Goal: Task Accomplishment & Management: Use online tool/utility

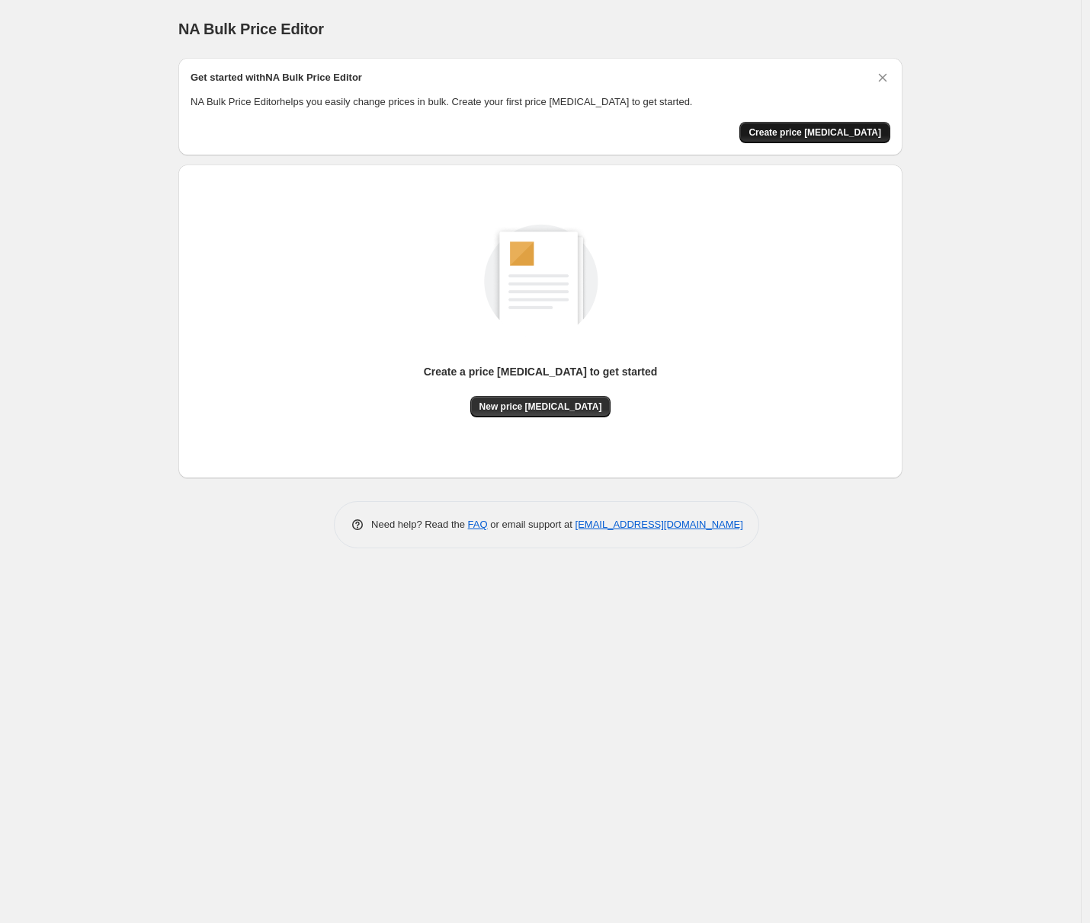
click at [868, 138] on span "Create price change job" at bounding box center [814, 132] width 133 height 12
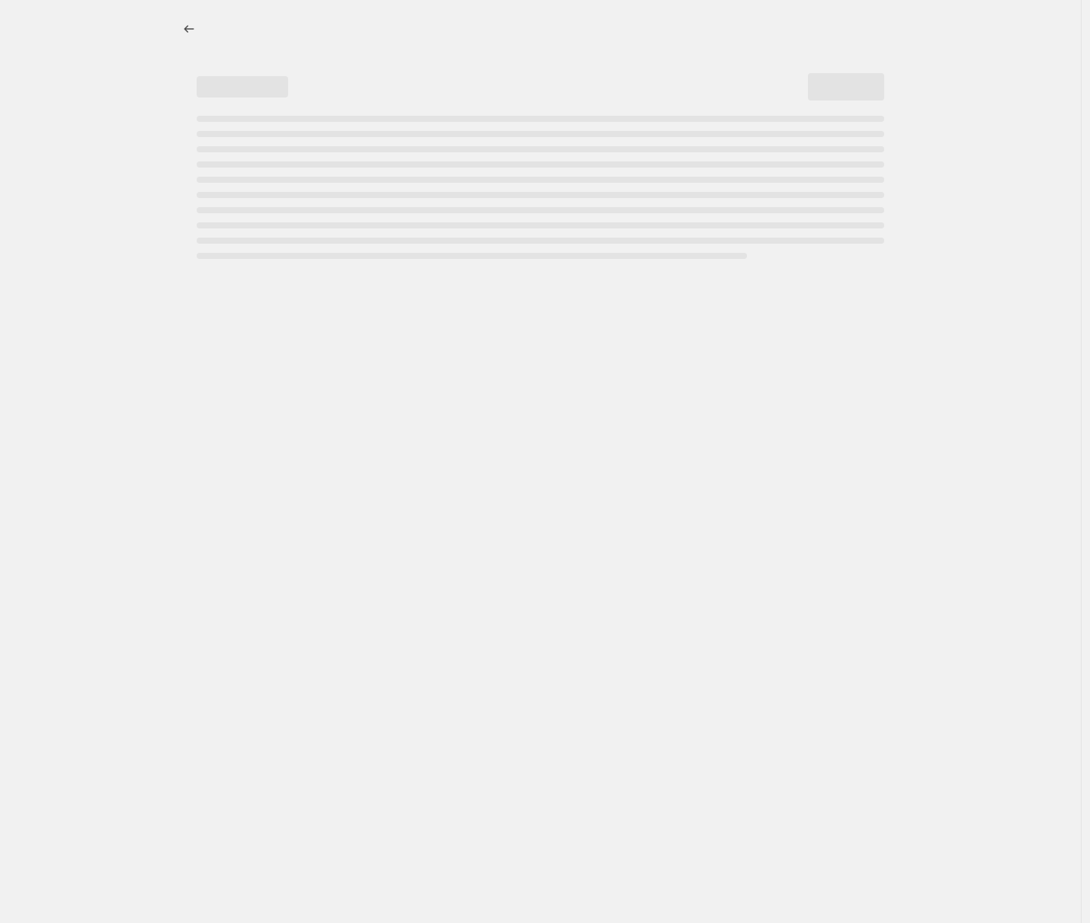
select select "percentage"
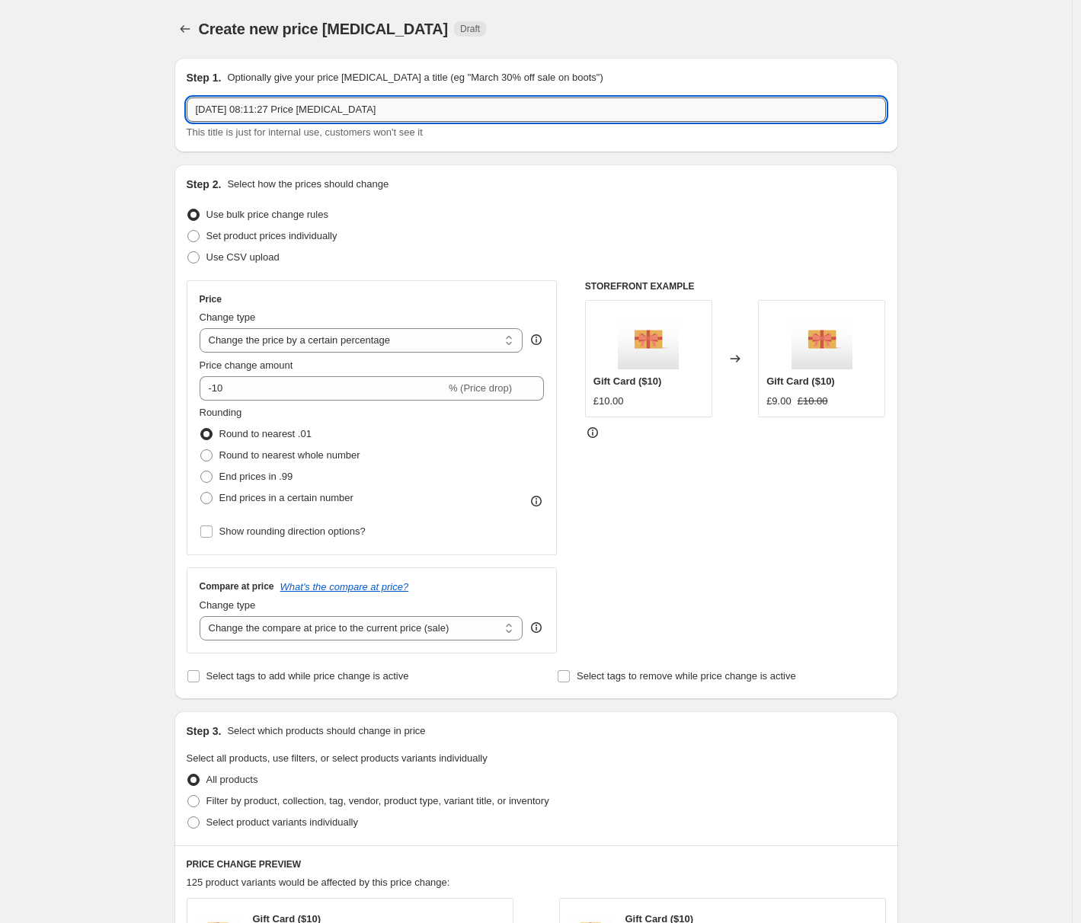
click at [716, 110] on input "7 Oct 2025, 08:11:27 Price change job" at bounding box center [536, 110] width 699 height 24
click at [302, 228] on label "Set product prices individually" at bounding box center [262, 236] width 151 height 21
click at [188, 230] on input "Set product prices individually" at bounding box center [187, 230] width 1 height 1
radio input "true"
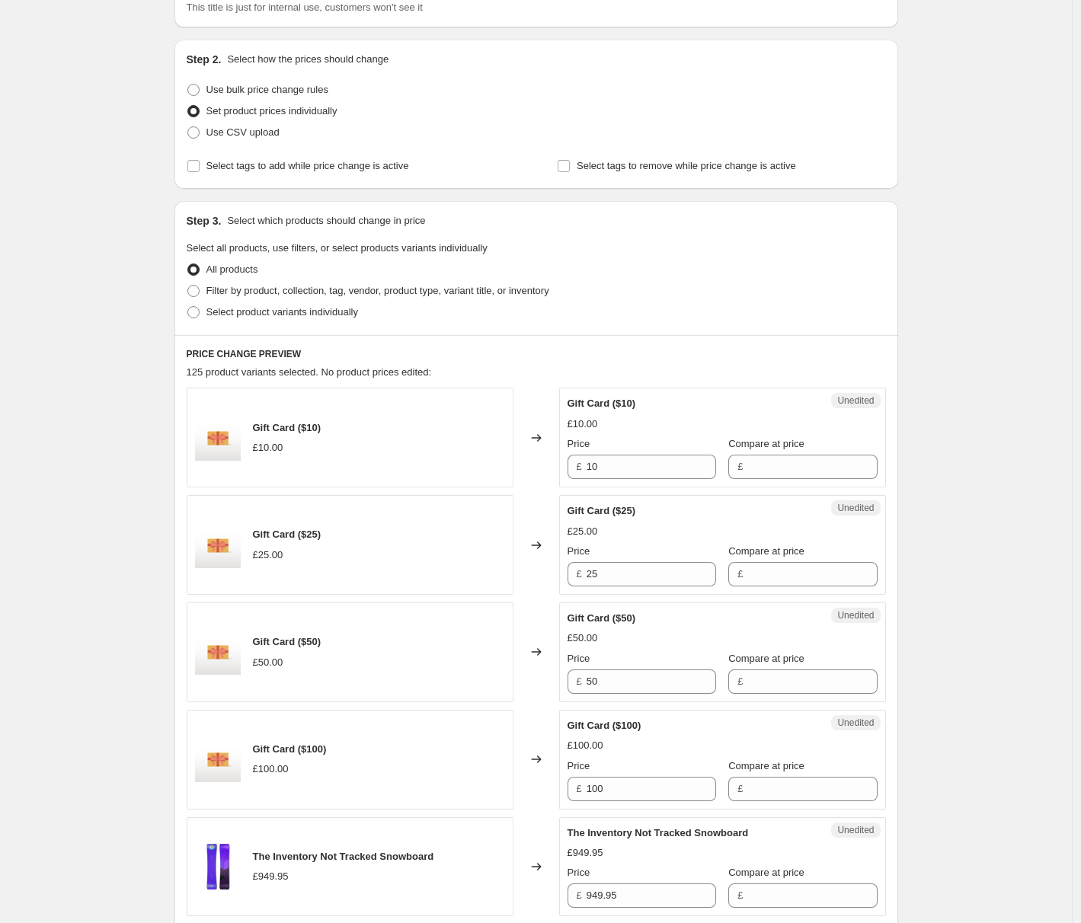
scroll to position [46, 0]
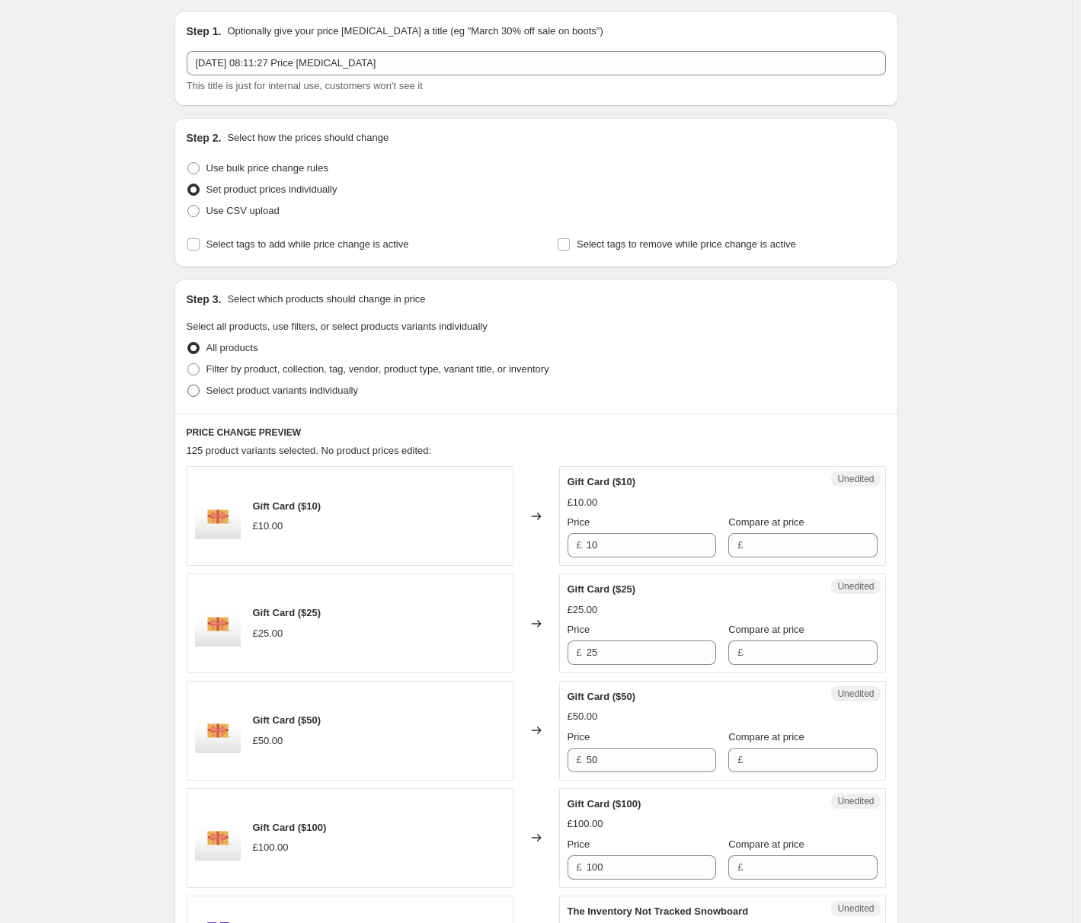
click at [286, 393] on span "Select product variants individually" at bounding box center [282, 390] width 152 height 11
click at [188, 386] on input "Select product variants individually" at bounding box center [187, 385] width 1 height 1
radio input "true"
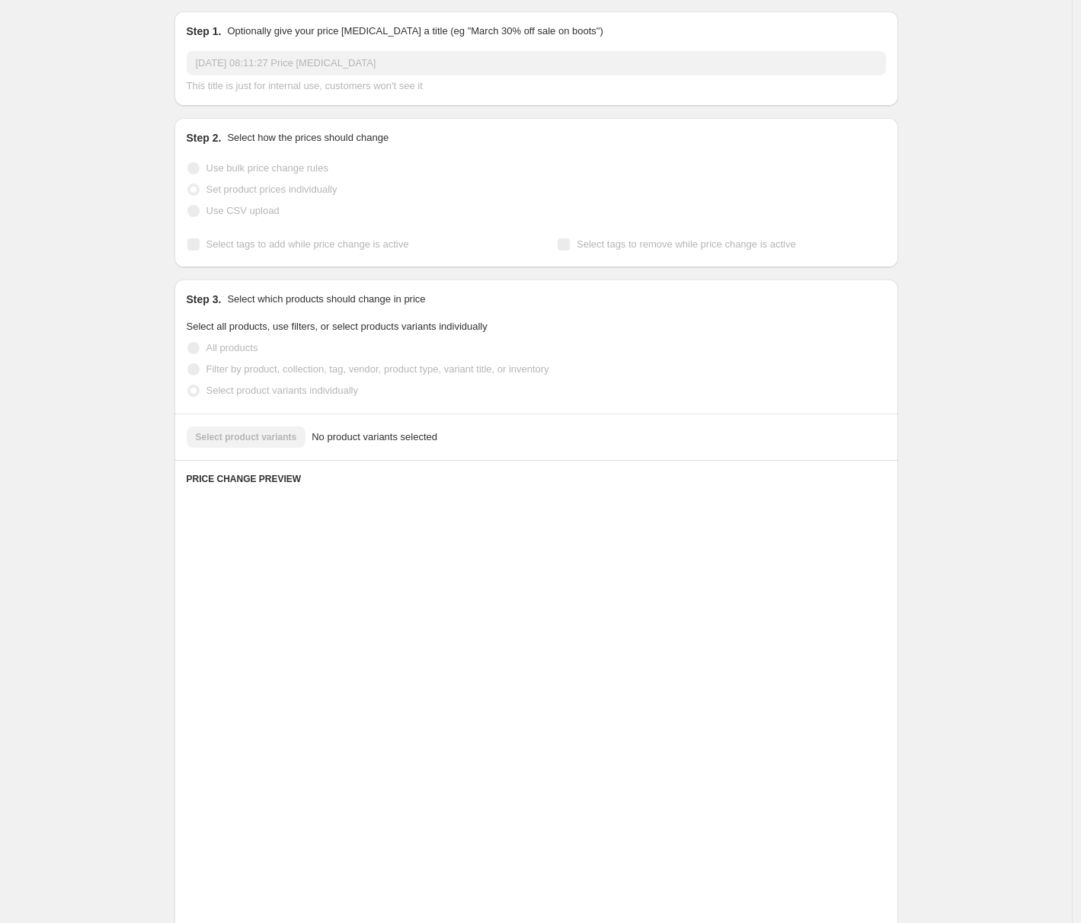
scroll to position [0, 0]
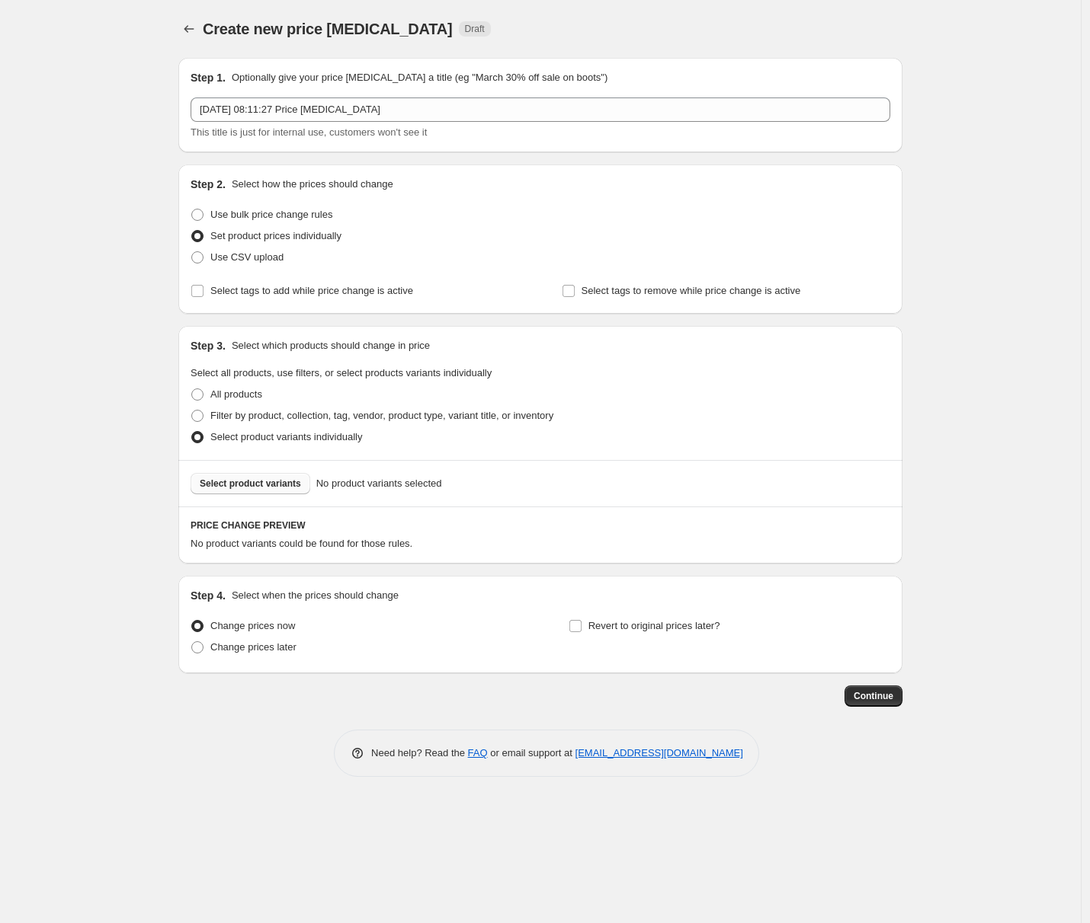
click at [280, 488] on span "Select product variants" at bounding box center [250, 484] width 101 height 12
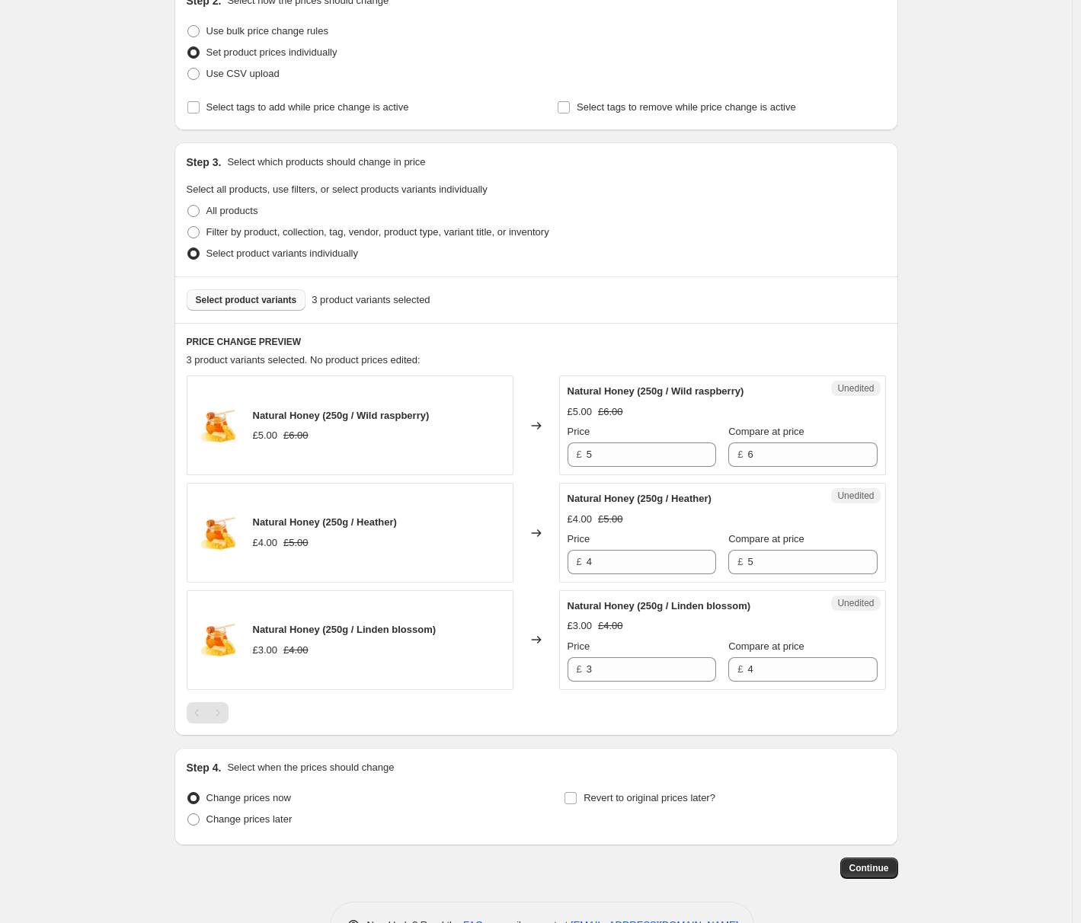
scroll to position [232, 0]
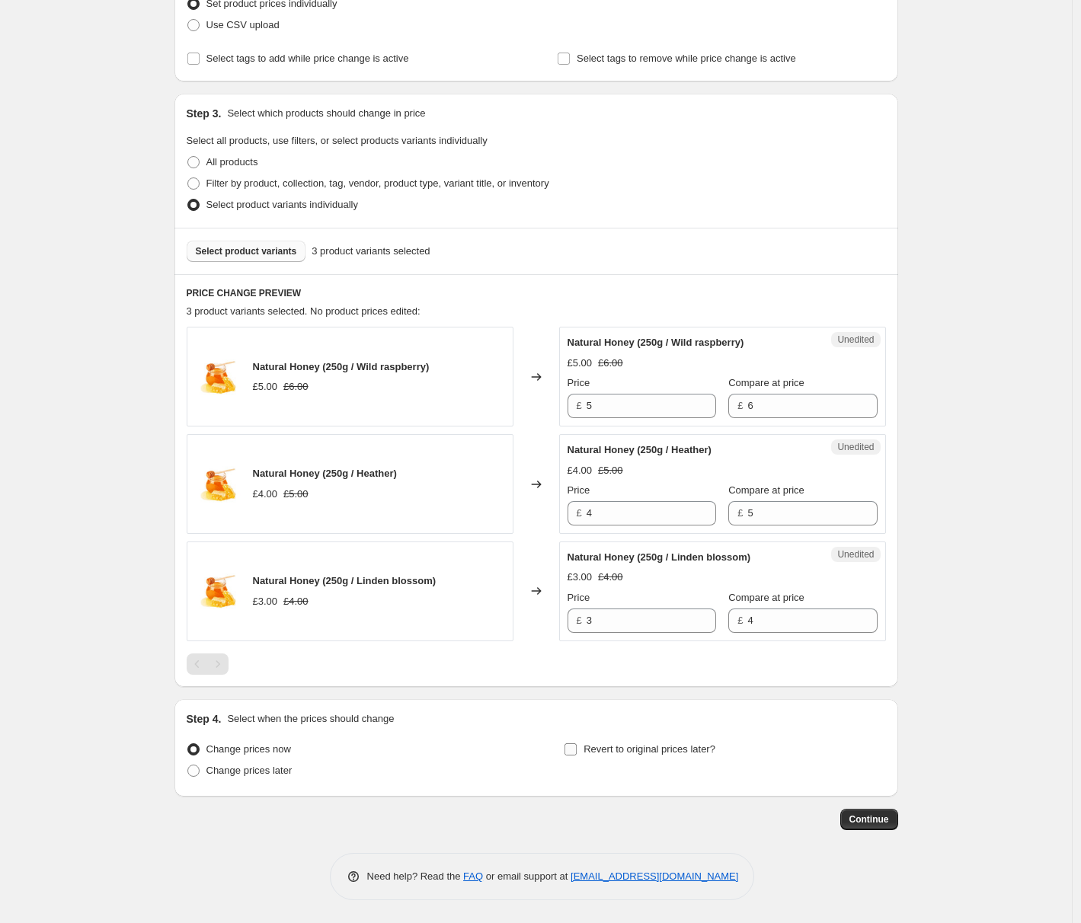
click at [715, 749] on span "Revert to original prices later?" at bounding box center [650, 749] width 132 height 11
click at [577, 749] on input "Revert to original prices later?" at bounding box center [571, 750] width 12 height 12
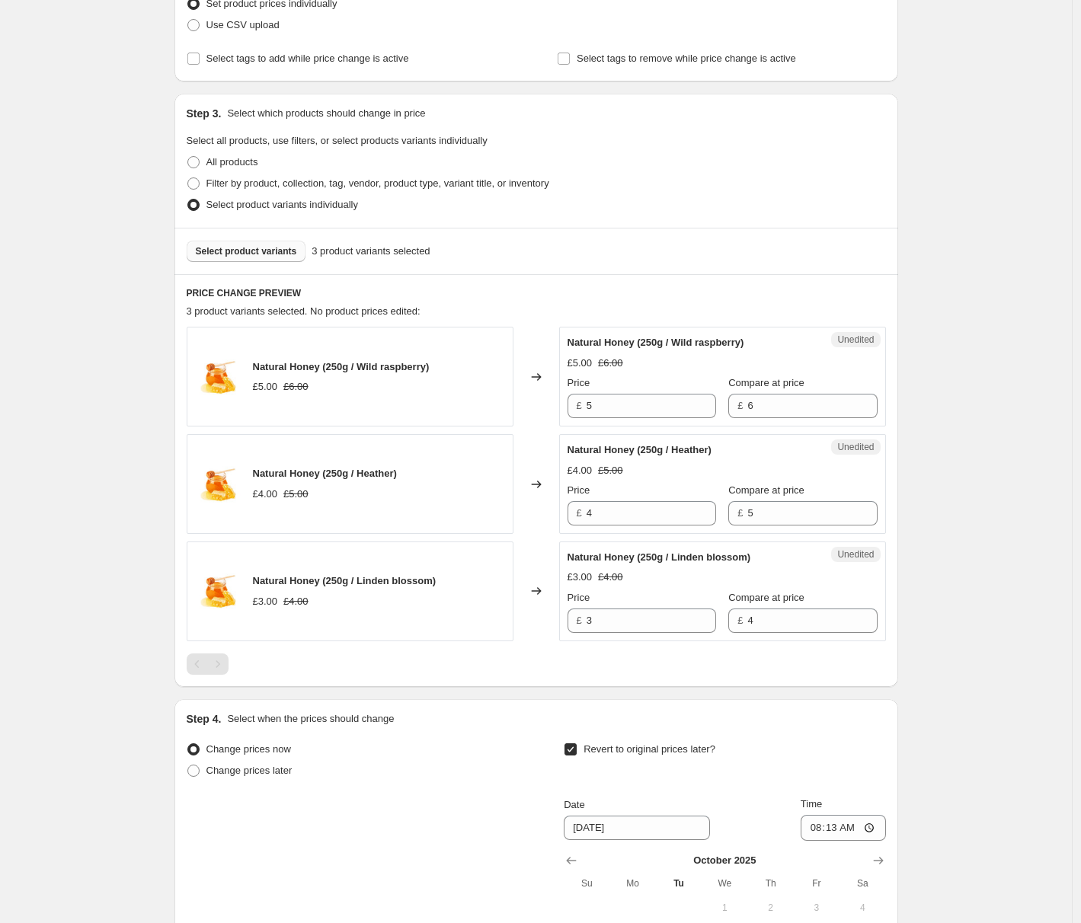
click at [715, 749] on span "Revert to original prices later?" at bounding box center [650, 749] width 132 height 11
click at [577, 749] on input "Revert to original prices later?" at bounding box center [571, 750] width 12 height 12
checkbox input "false"
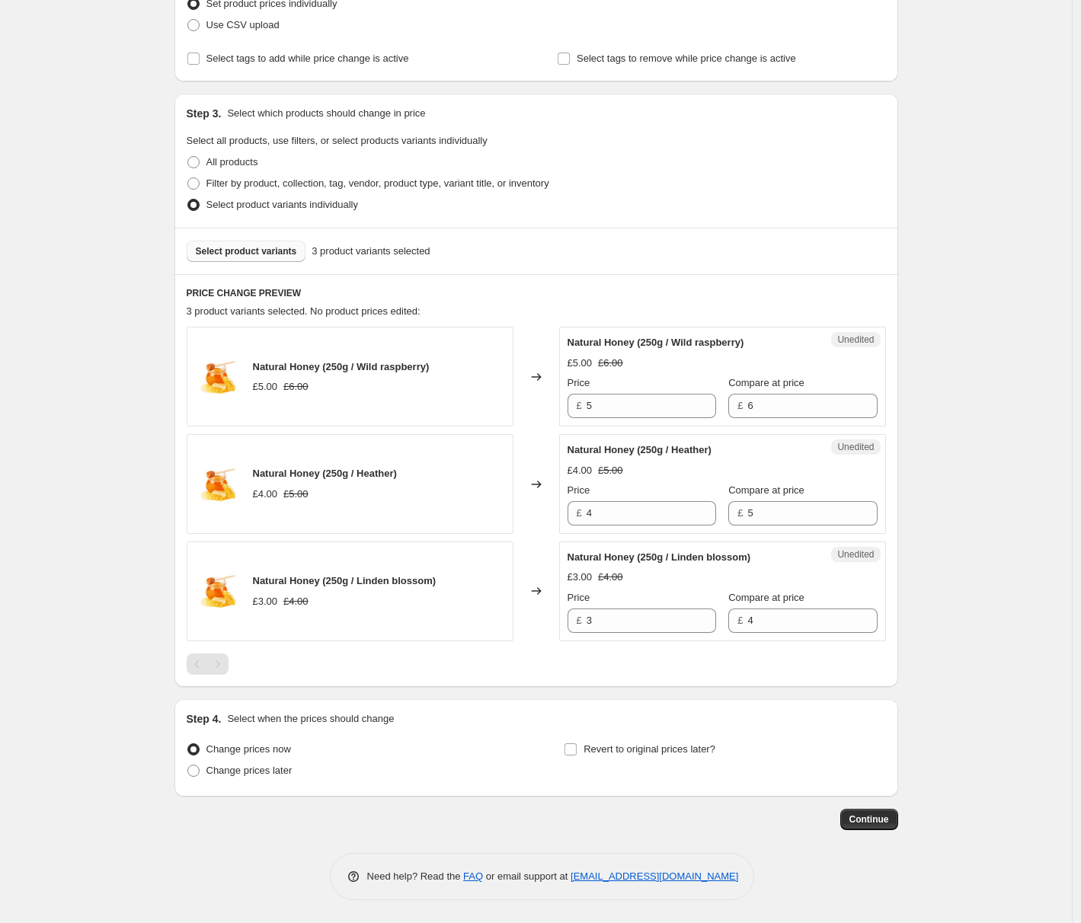
scroll to position [223, 0]
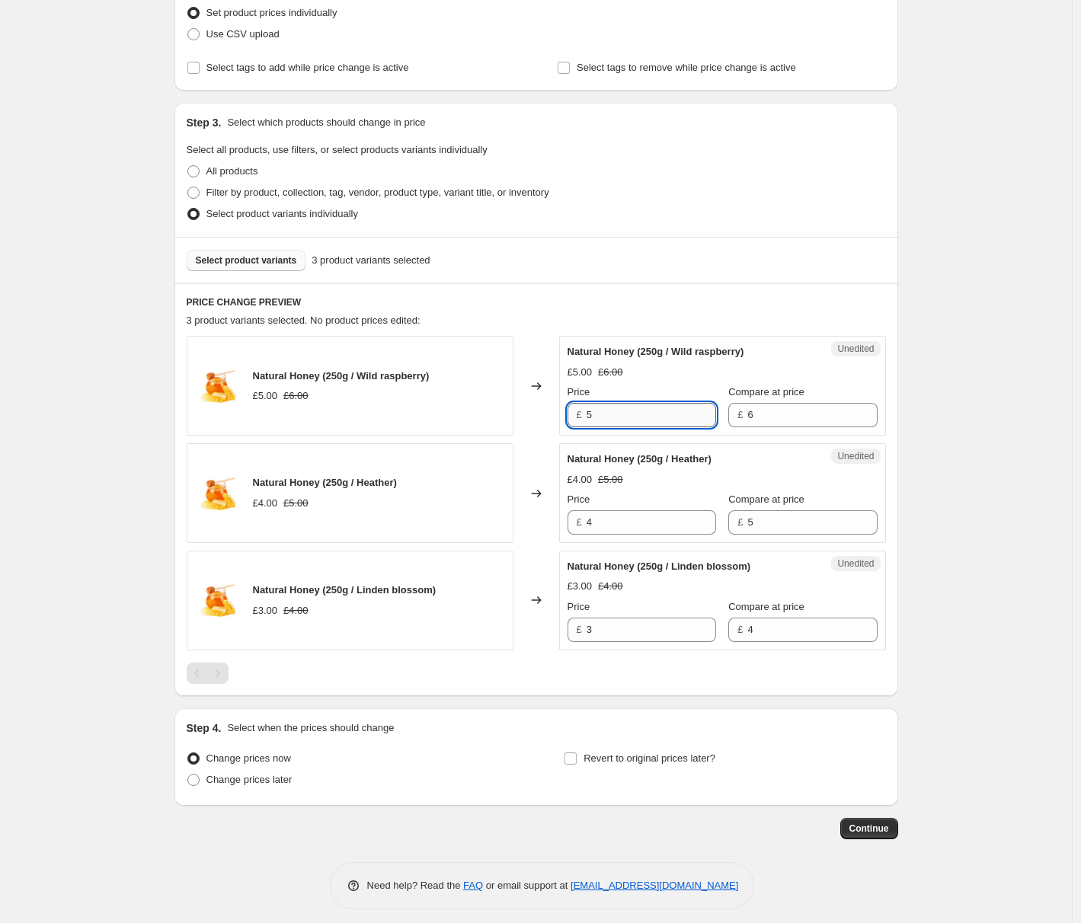
click at [651, 423] on input "5" at bounding box center [652, 415] width 130 height 24
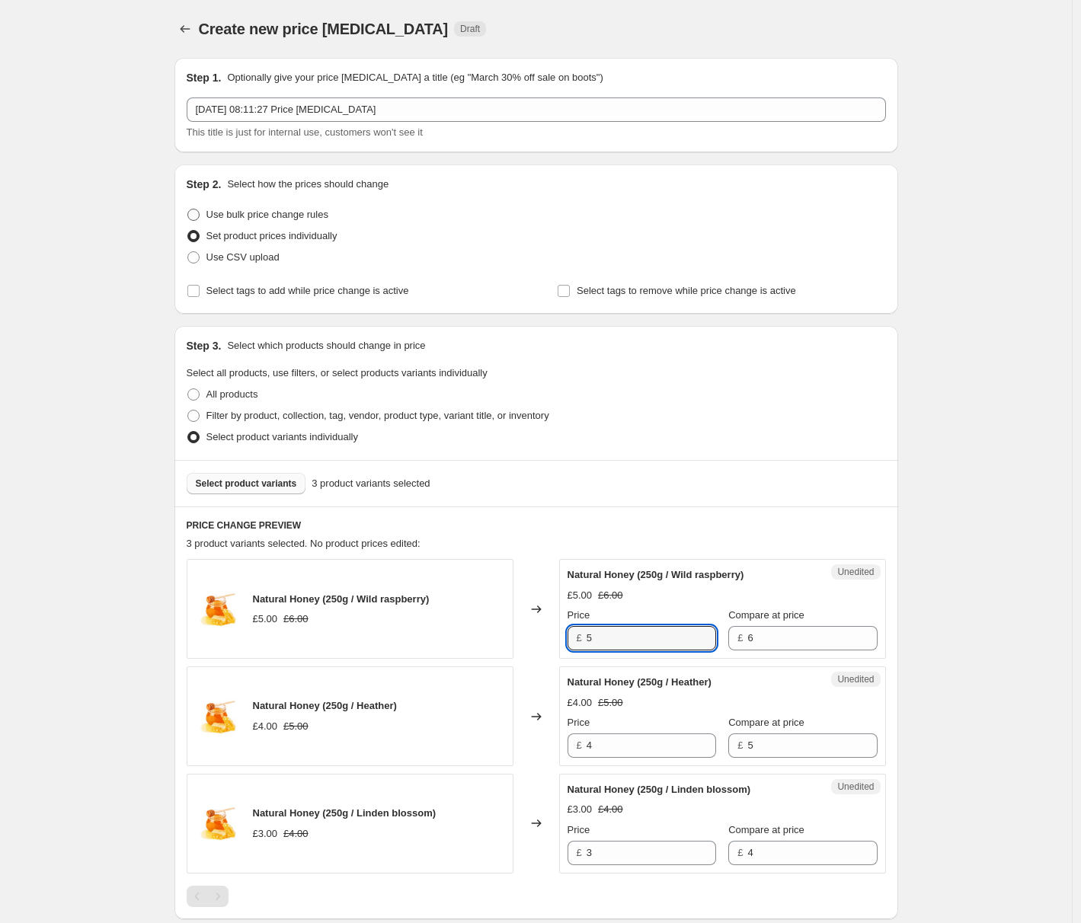
click at [284, 215] on span "Use bulk price change rules" at bounding box center [267, 214] width 122 height 11
click at [188, 210] on input "Use bulk price change rules" at bounding box center [187, 209] width 1 height 1
radio input "true"
select select "percentage"
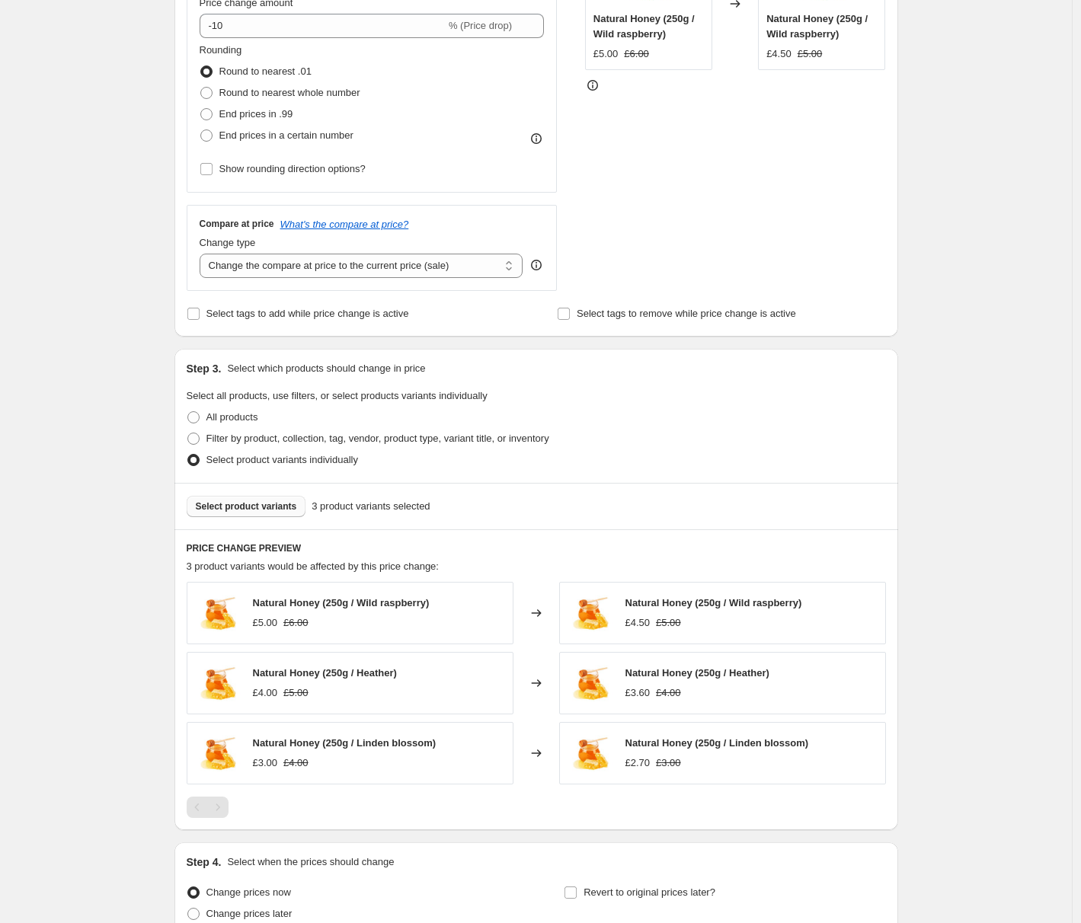
scroll to position [507, 0]
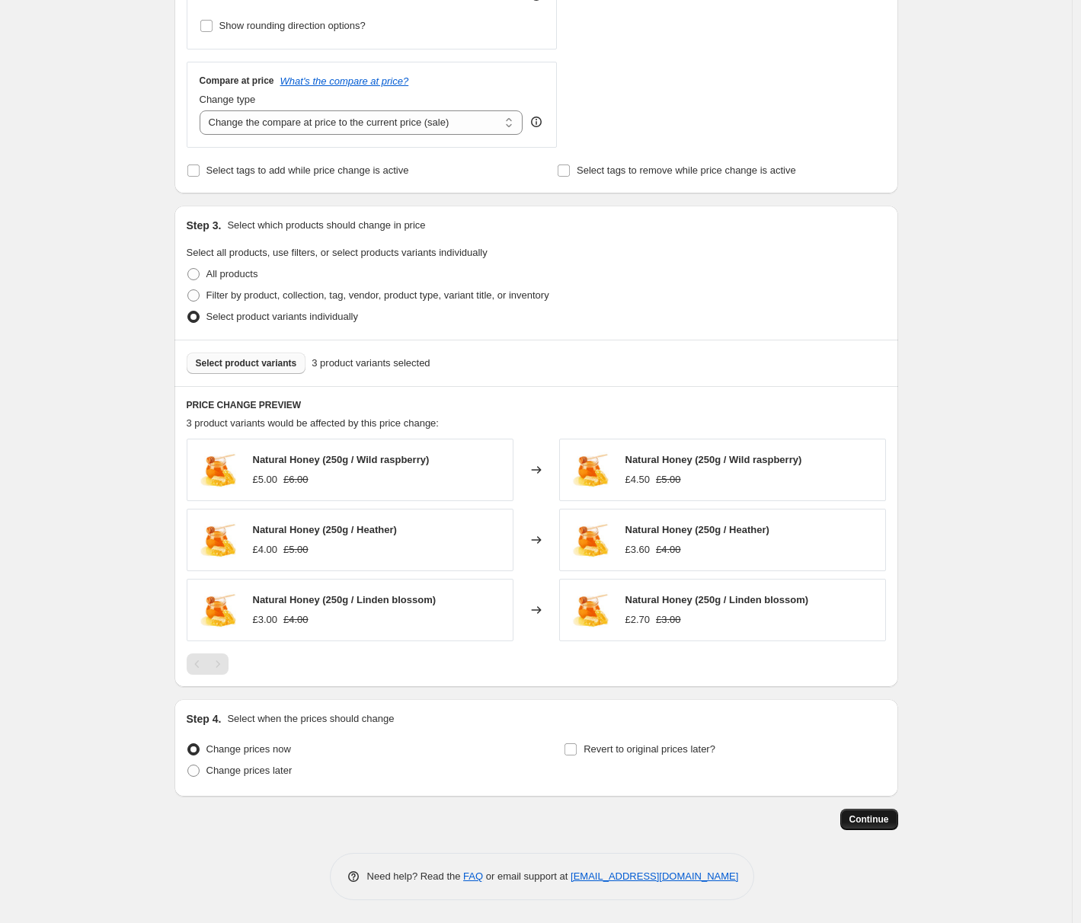
click at [871, 822] on span "Continue" at bounding box center [870, 820] width 40 height 12
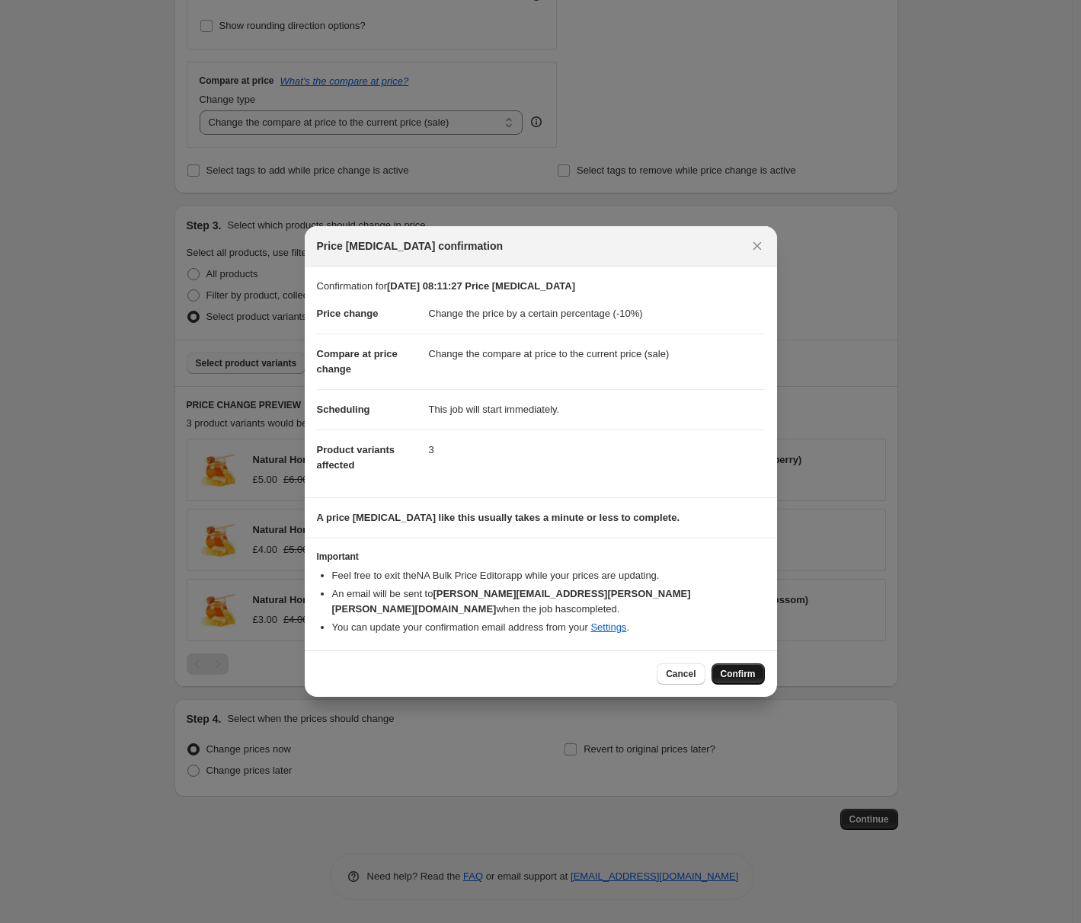
click at [725, 669] on span "Confirm" at bounding box center [738, 674] width 35 height 12
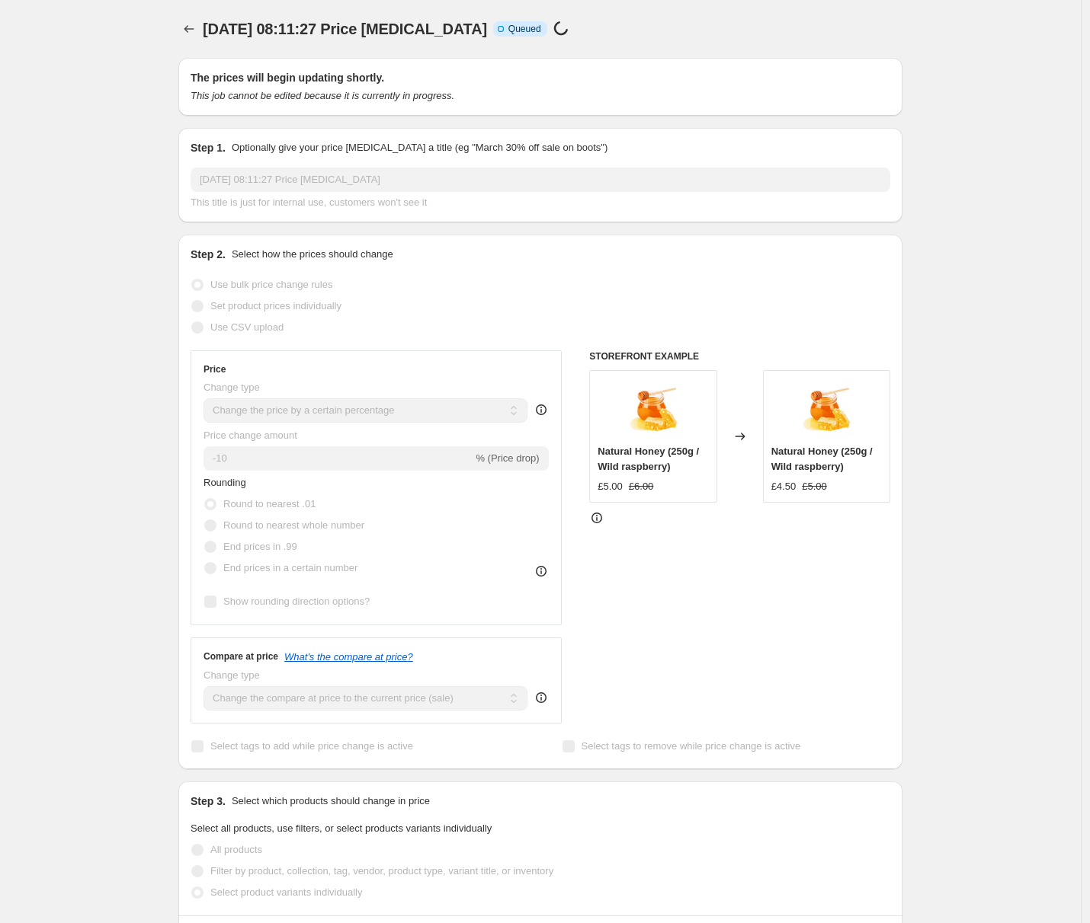
select select "percentage"
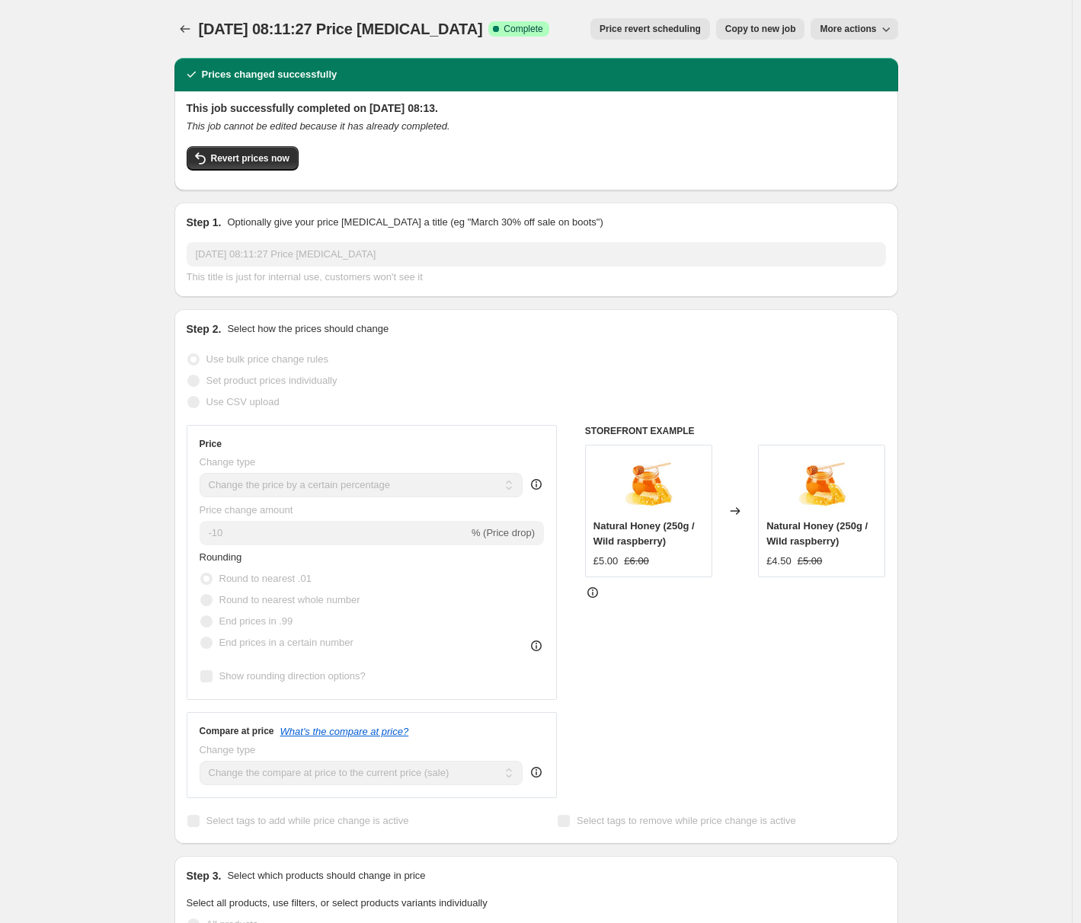
click at [642, 511] on img at bounding box center [648, 483] width 61 height 61
click at [656, 492] on img at bounding box center [648, 483] width 61 height 61
click at [596, 591] on icon at bounding box center [592, 592] width 15 height 15
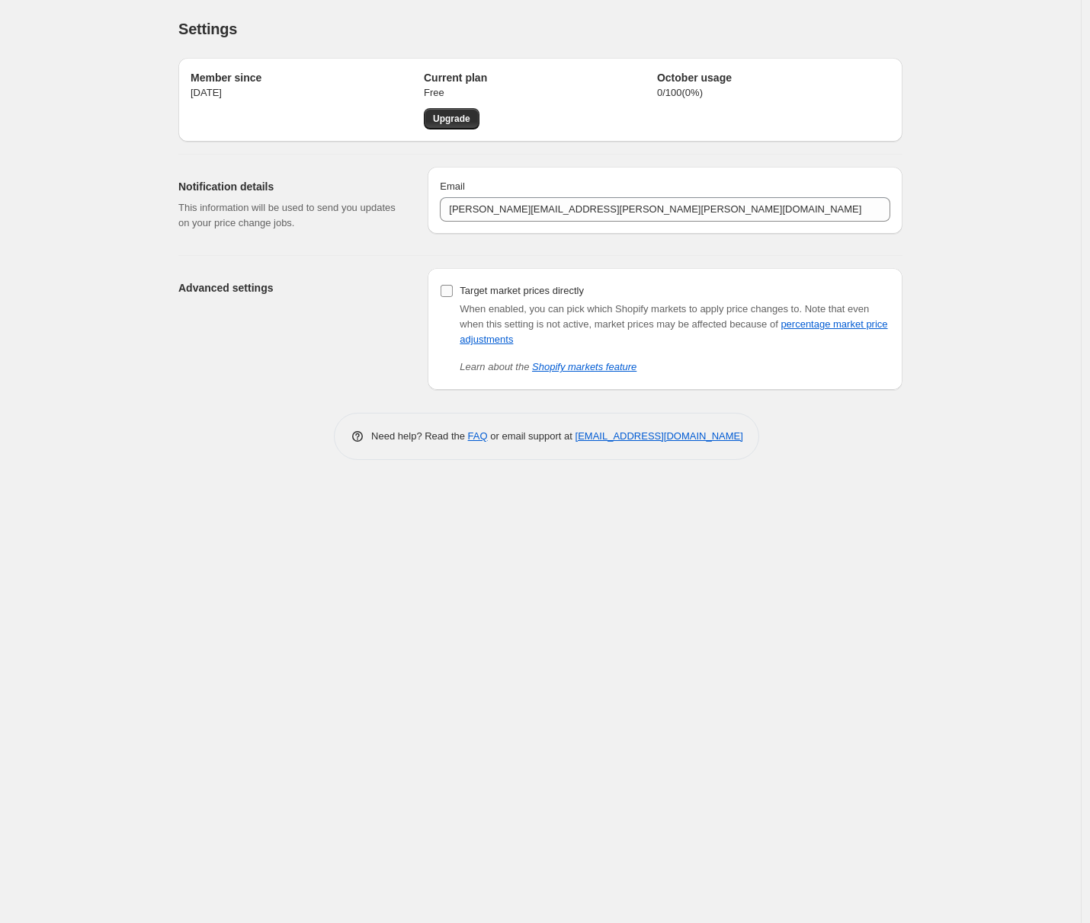
click at [559, 296] on span "Target market prices directly" at bounding box center [521, 290] width 124 height 11
click at [453, 296] on input "Target market prices directly" at bounding box center [446, 291] width 12 height 12
checkbox input "true"
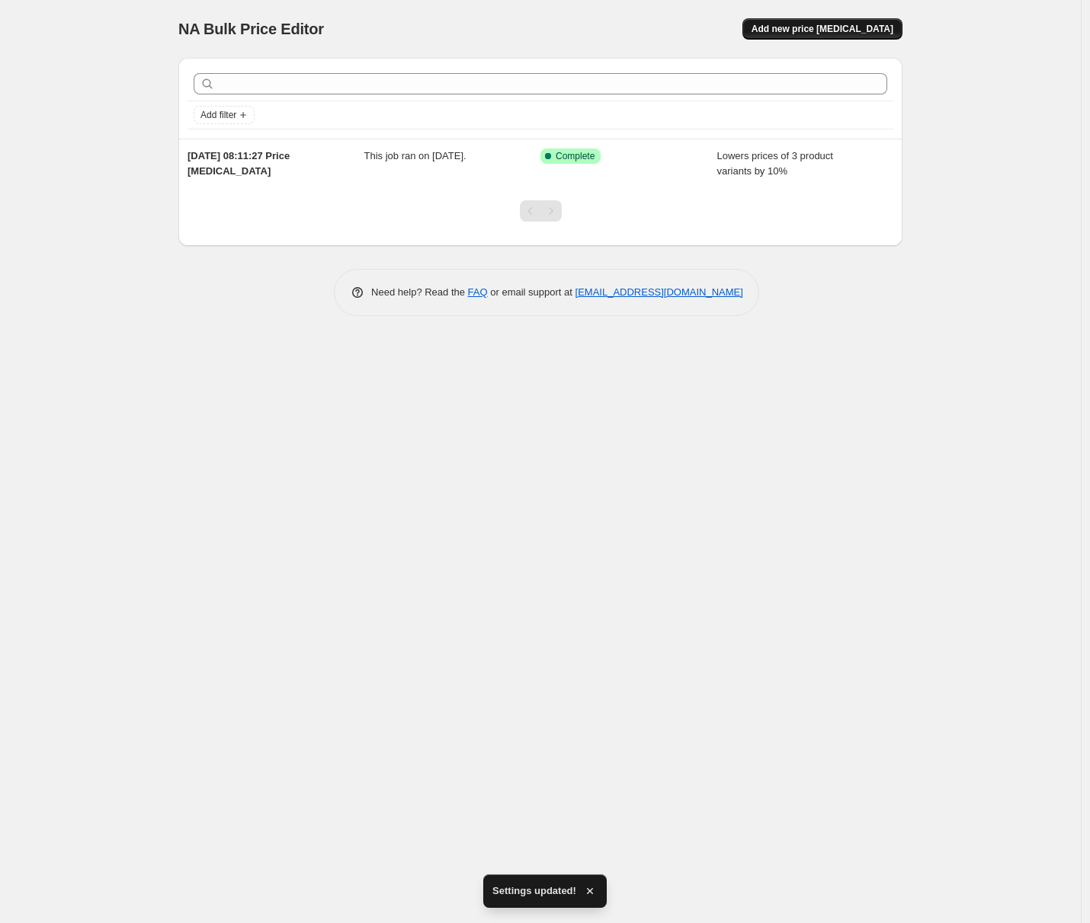
click at [849, 25] on span "Add new price change job" at bounding box center [822, 29] width 142 height 12
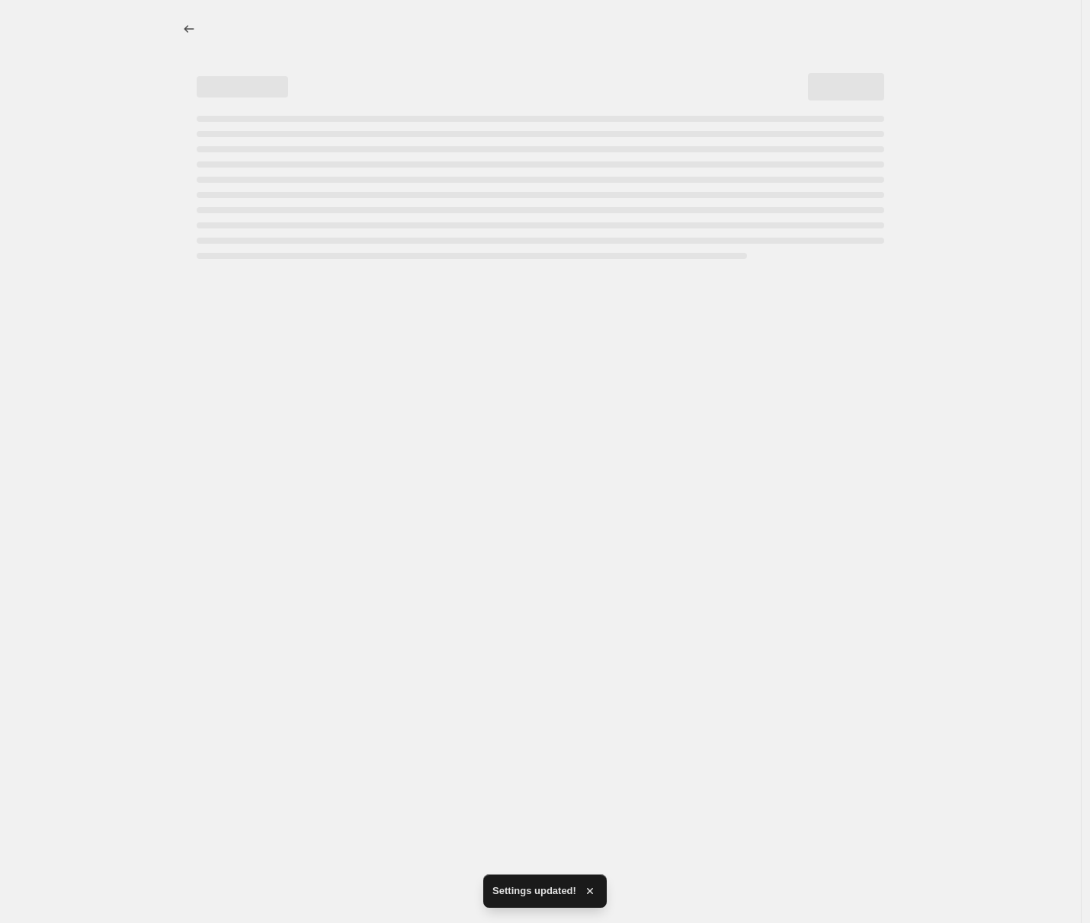
select select "percentage"
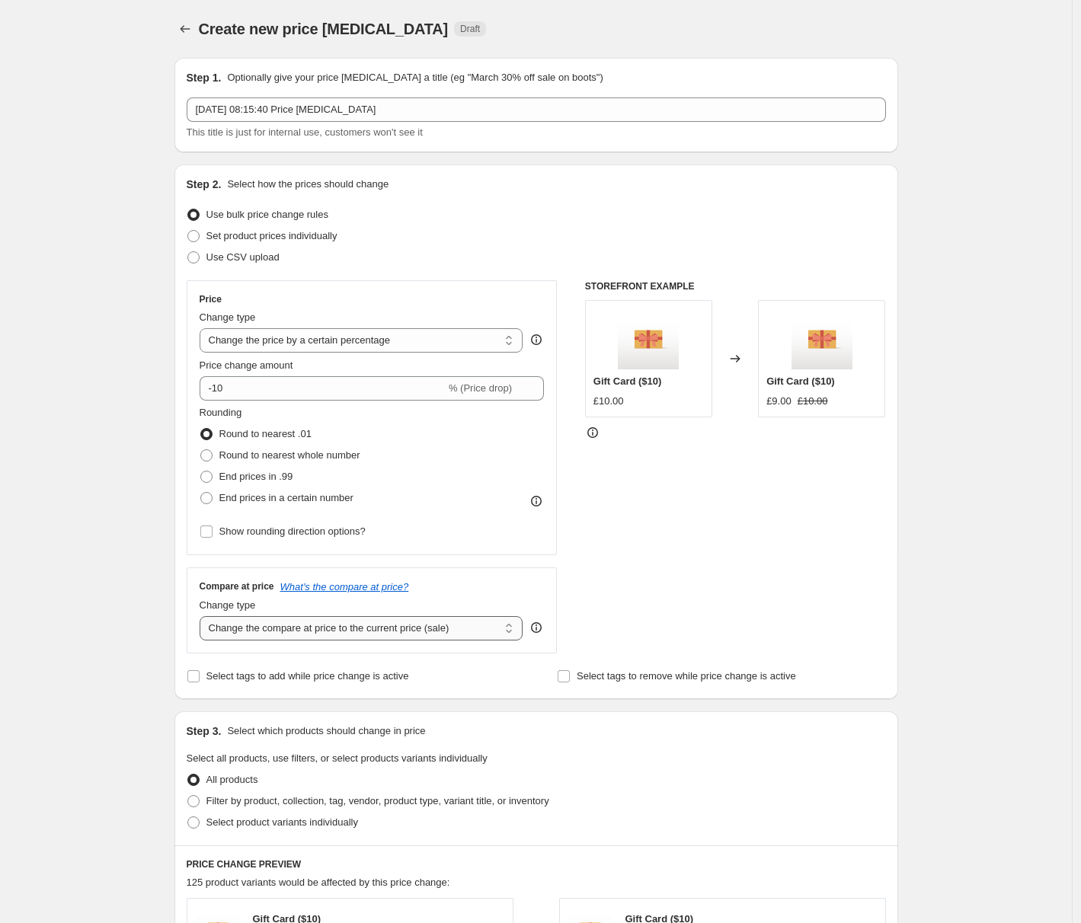
click option "Remove the compare at price" at bounding box center [0, 0] width 0 height 0
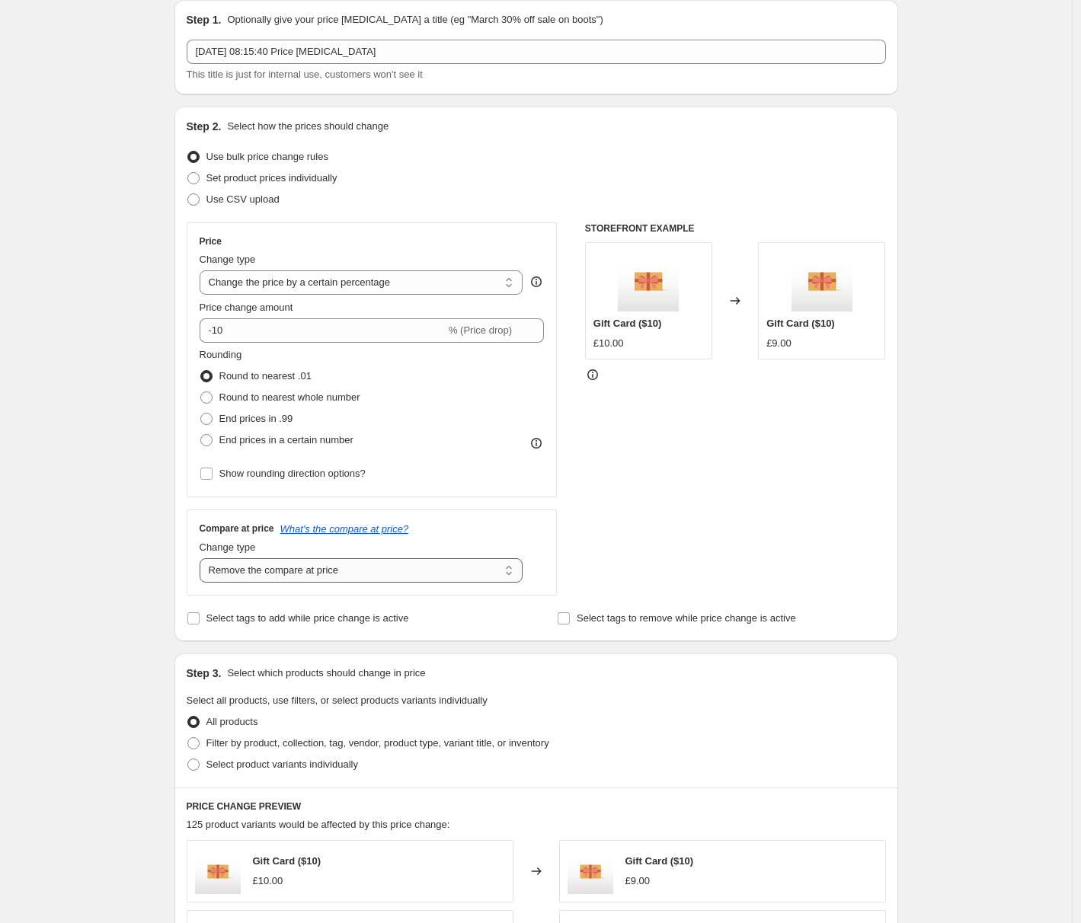
select select "ep"
click option "Change the compare at price to the current price (sale)" at bounding box center [0, 0] width 0 height 0
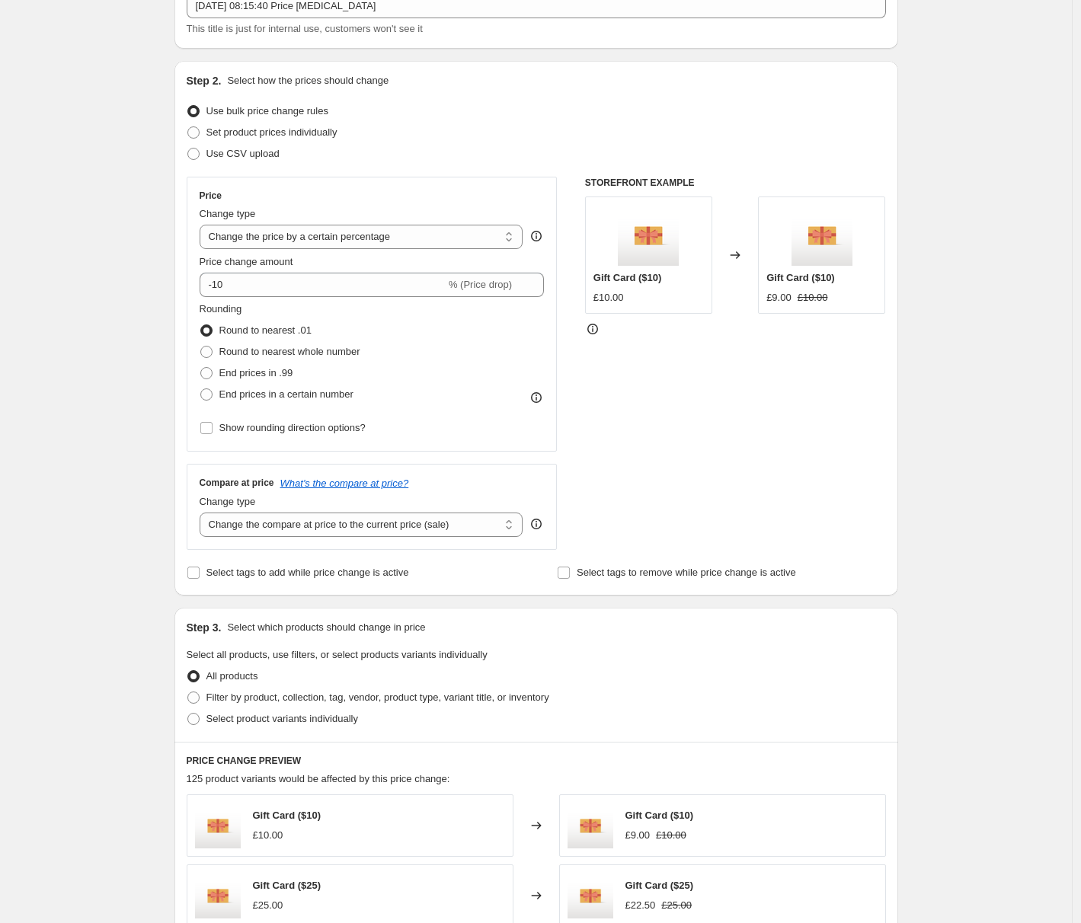
scroll to position [0, 0]
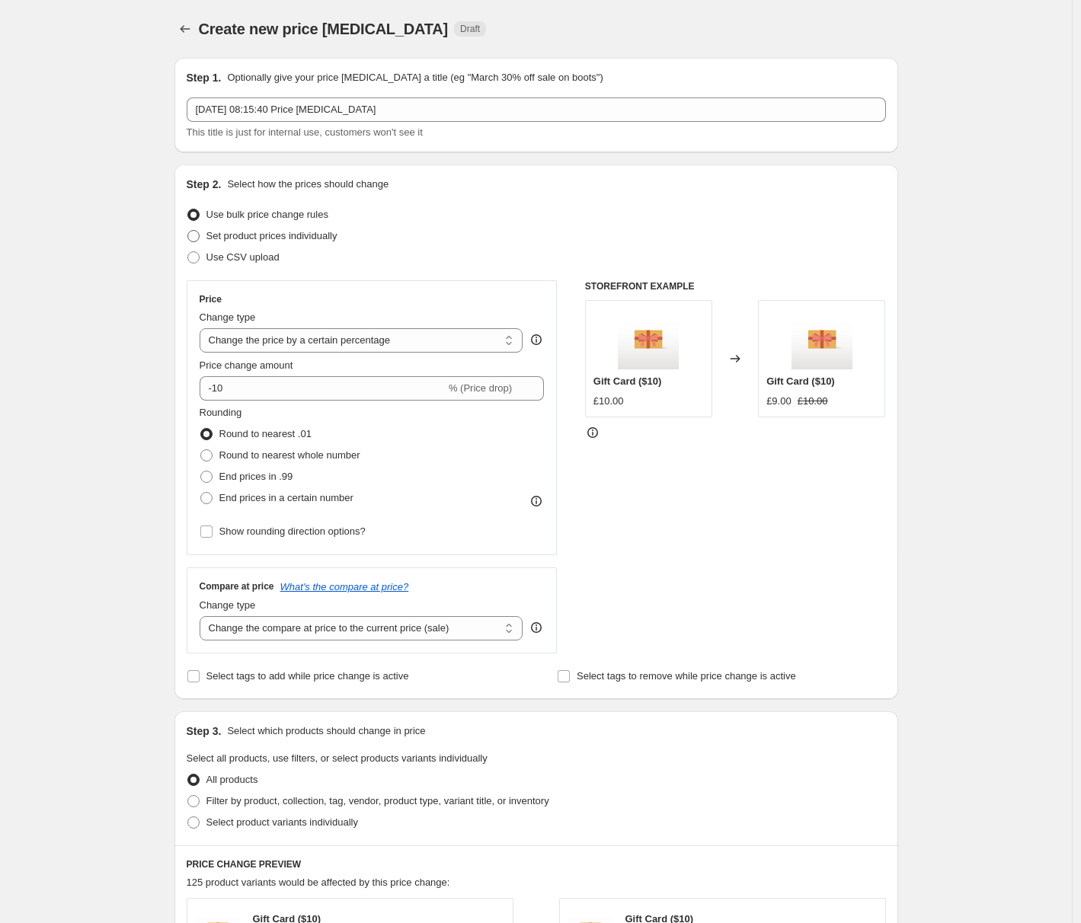
click at [254, 242] on span "Set product prices individually" at bounding box center [271, 235] width 131 height 11
click at [188, 231] on input "Set product prices individually" at bounding box center [187, 230] width 1 height 1
radio input "true"
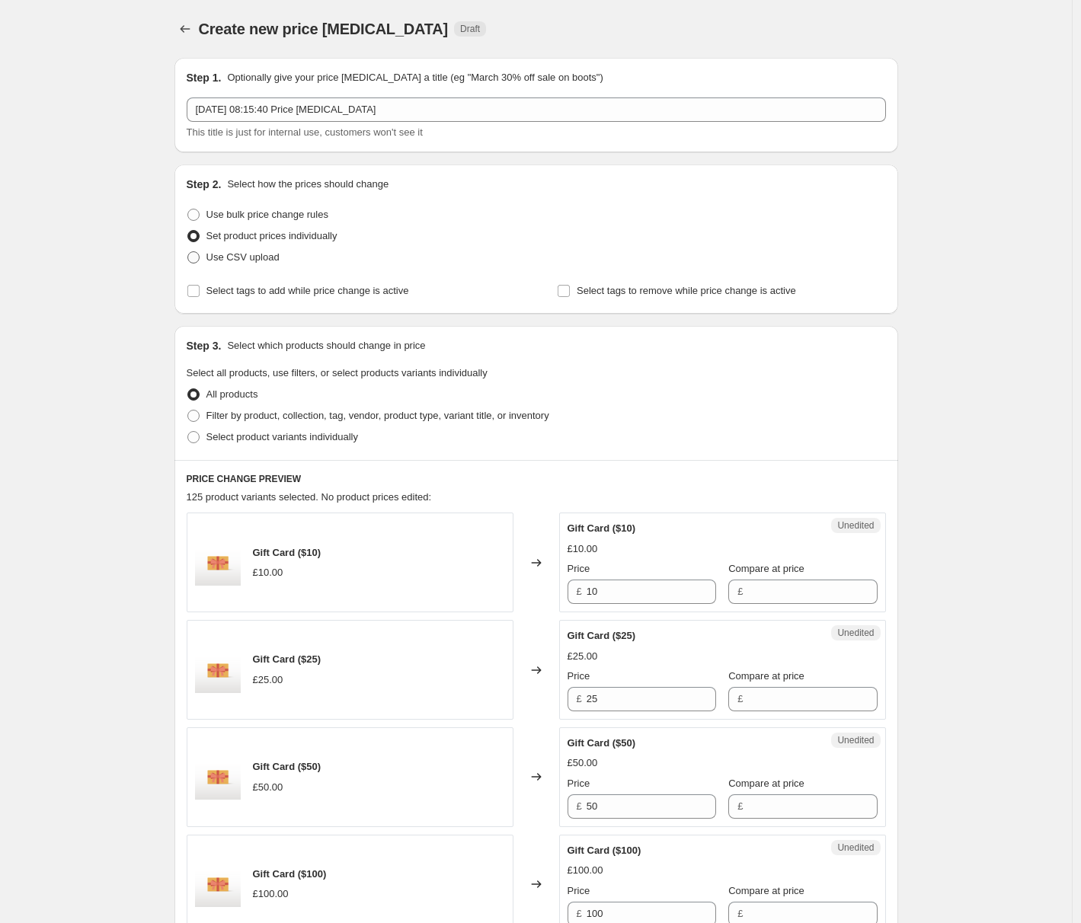
click at [244, 261] on span "Use CSV upload" at bounding box center [242, 256] width 73 height 11
click at [188, 252] on input "Use CSV upload" at bounding box center [187, 251] width 1 height 1
radio input "true"
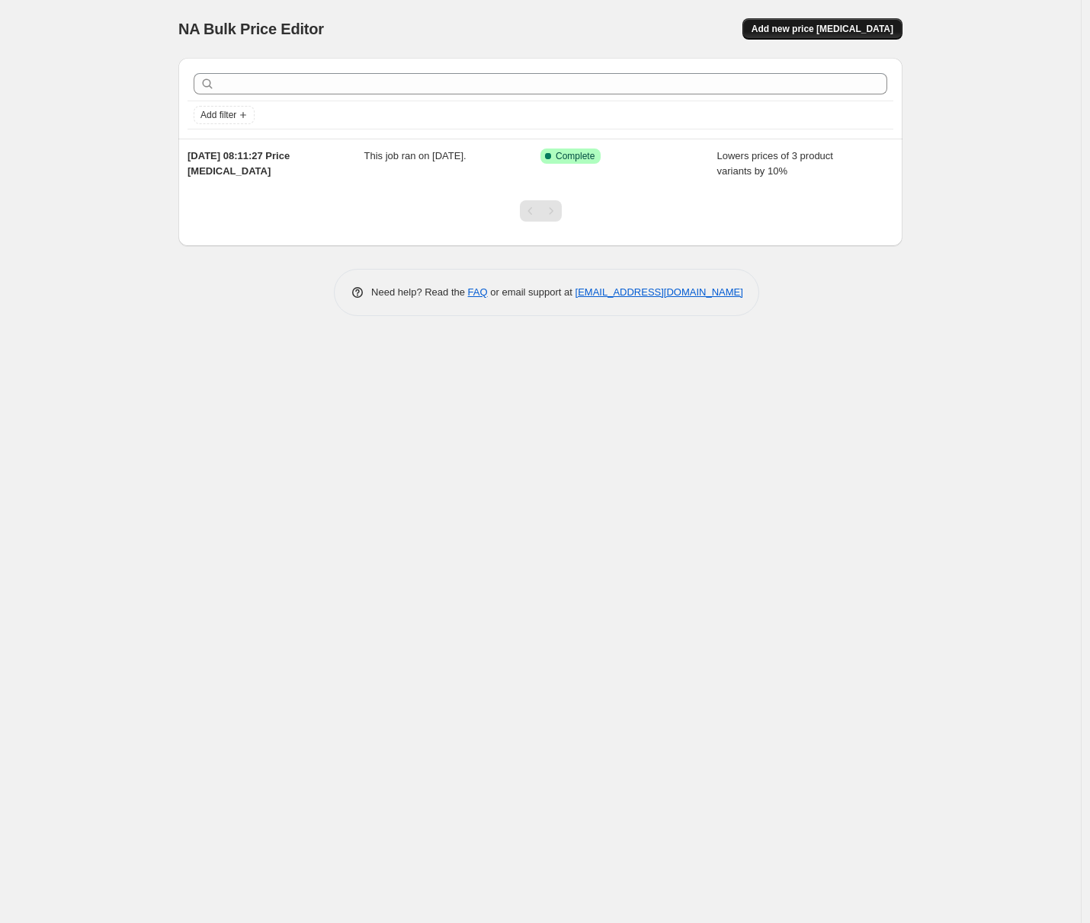
click at [863, 29] on span "Add new price change job" at bounding box center [822, 29] width 142 height 12
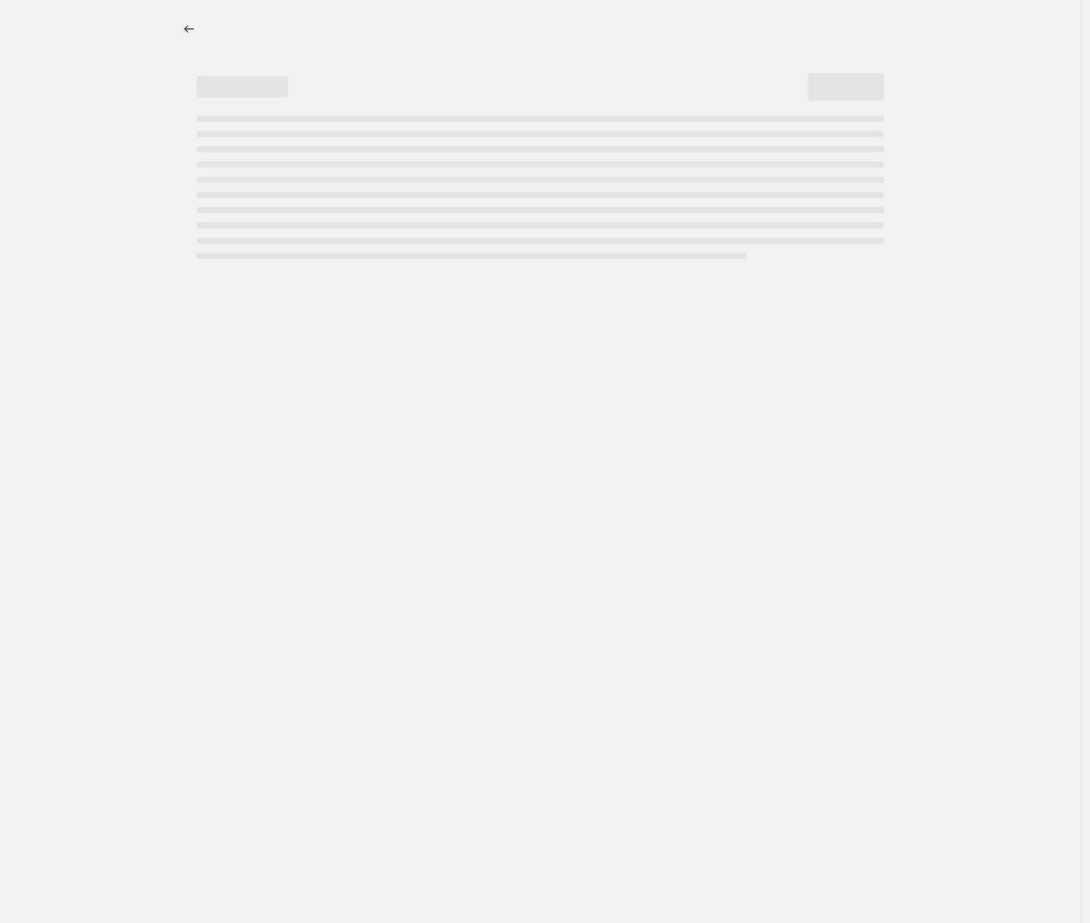
select select "percentage"
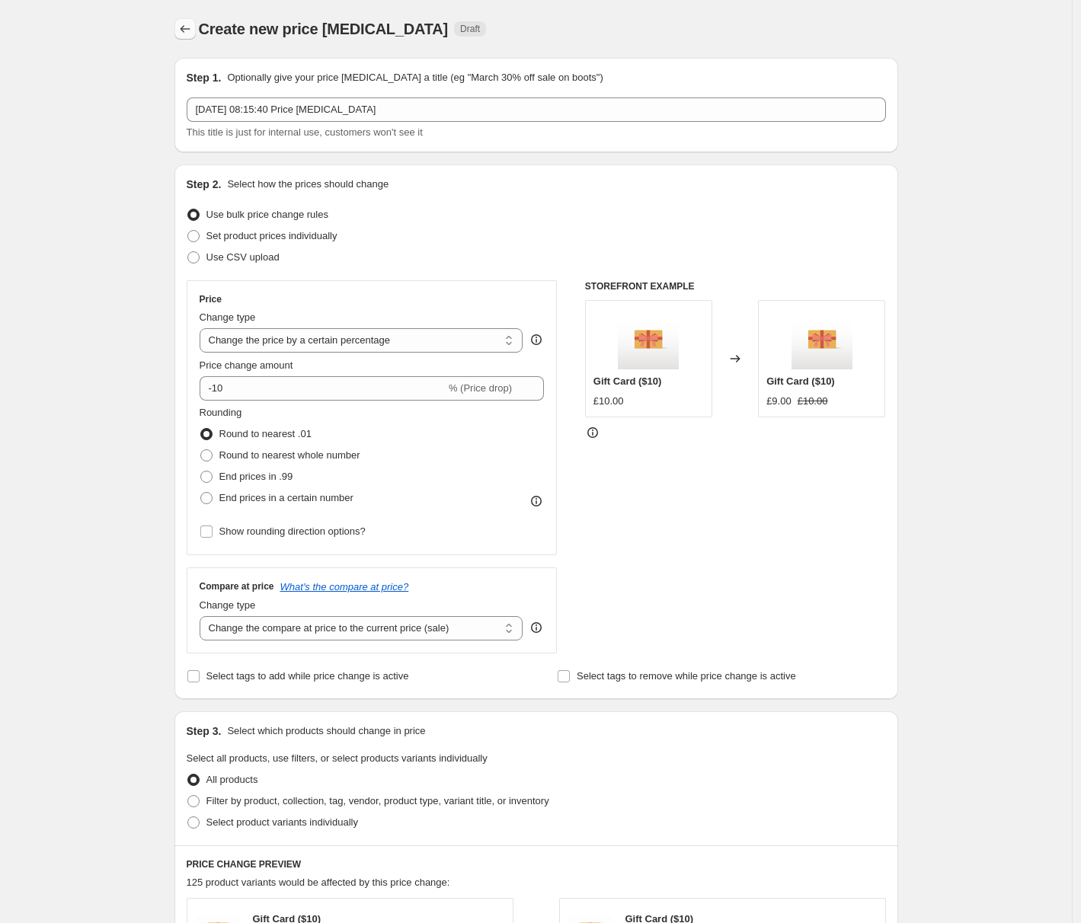
click at [185, 26] on icon "Price change jobs" at bounding box center [185, 28] width 15 height 15
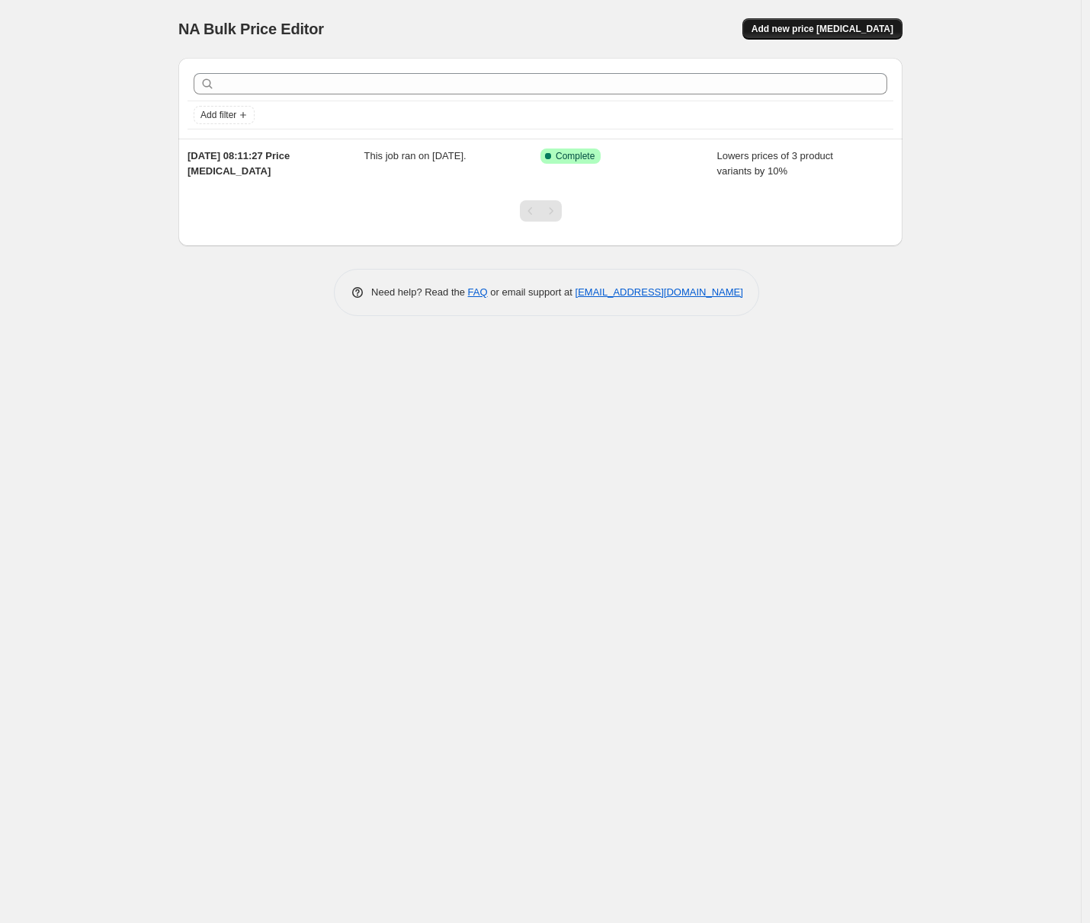
click at [818, 23] on button "Add new price change job" at bounding box center [822, 28] width 160 height 21
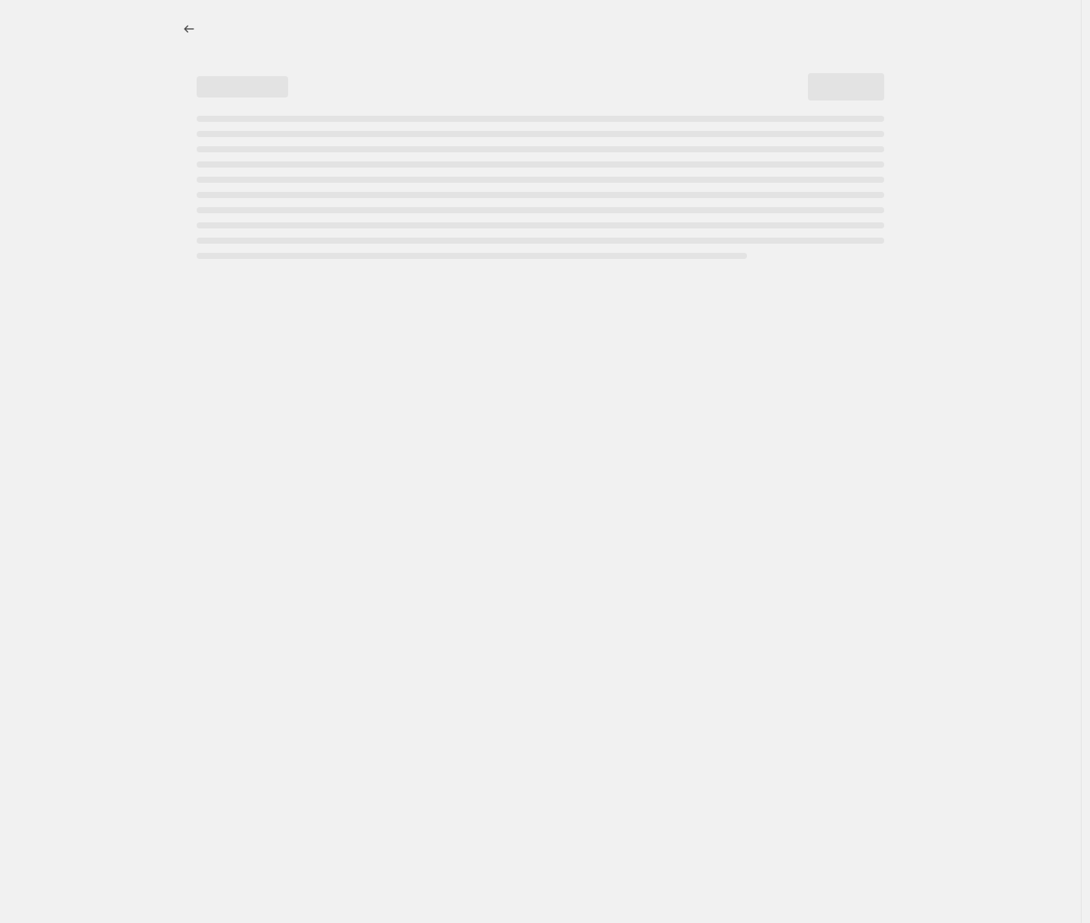
select select "percentage"
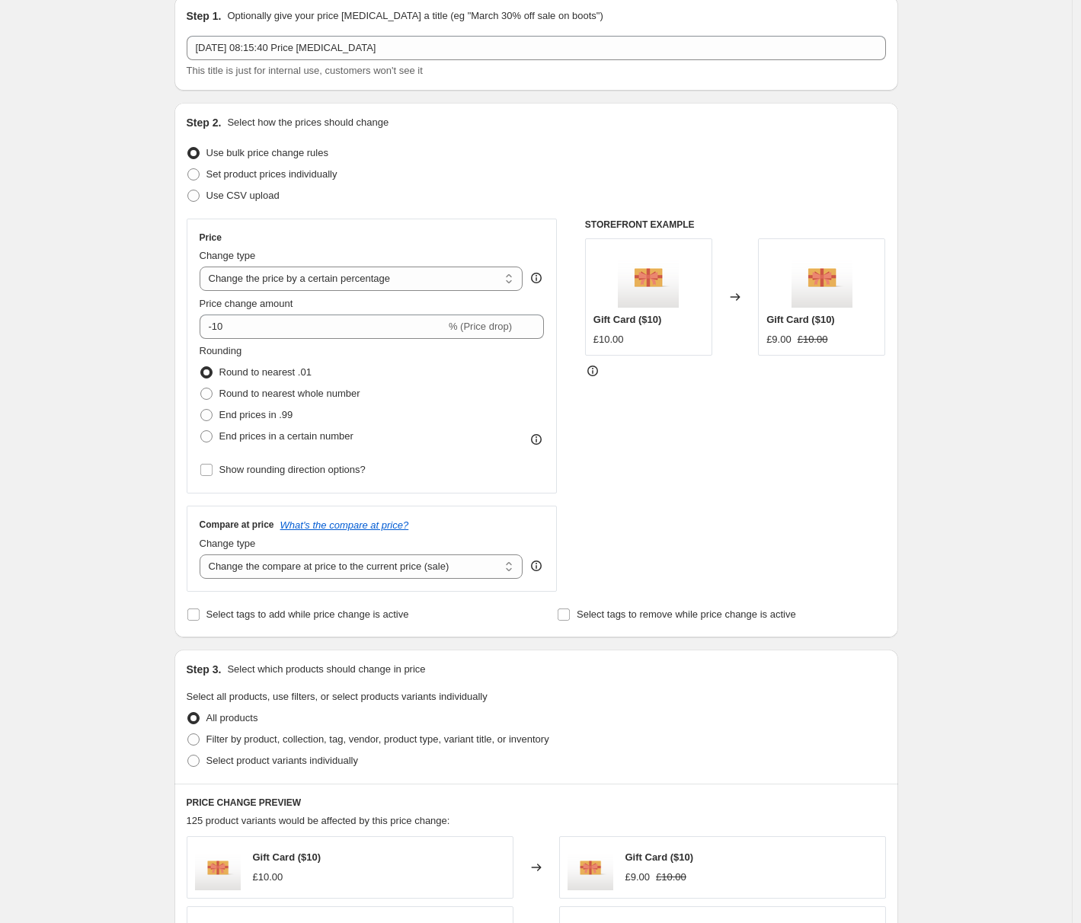
scroll to position [204, 0]
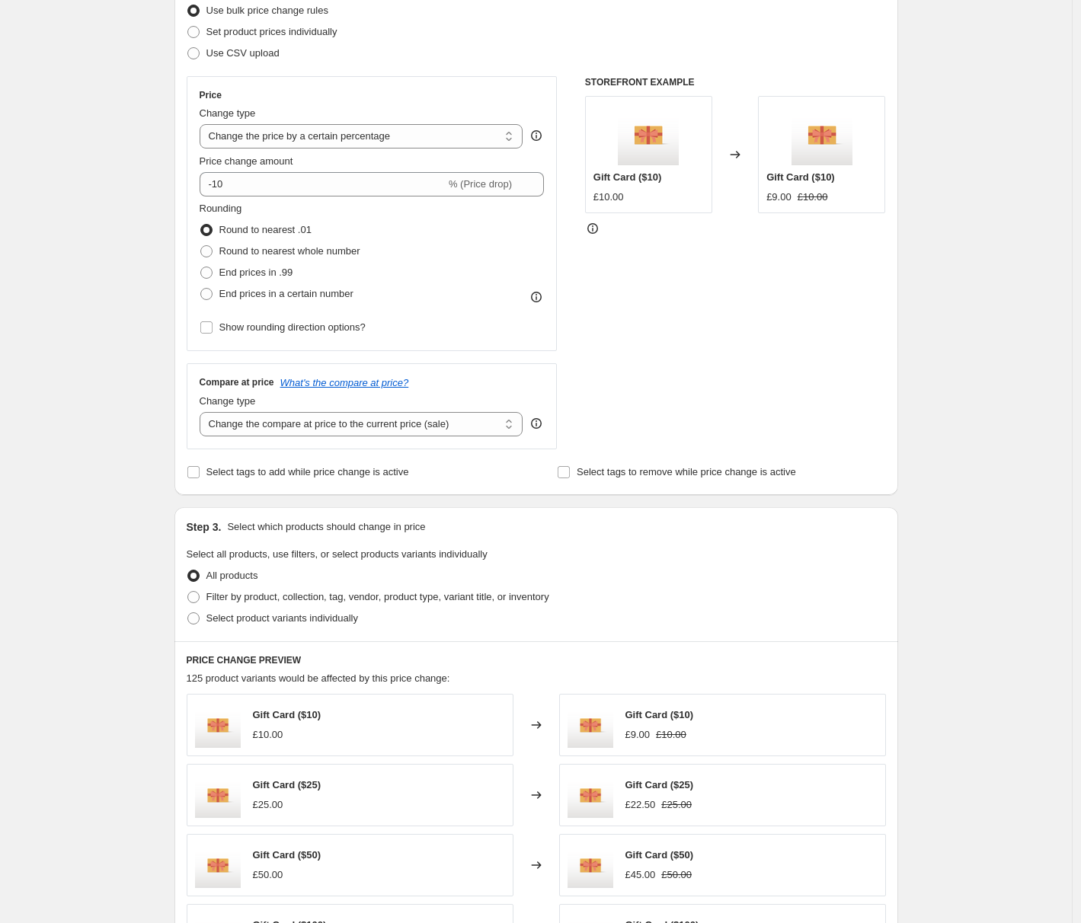
click at [277, 32] on span "Set product prices individually" at bounding box center [271, 31] width 131 height 11
click at [188, 27] on input "Set product prices individually" at bounding box center [187, 26] width 1 height 1
radio input "true"
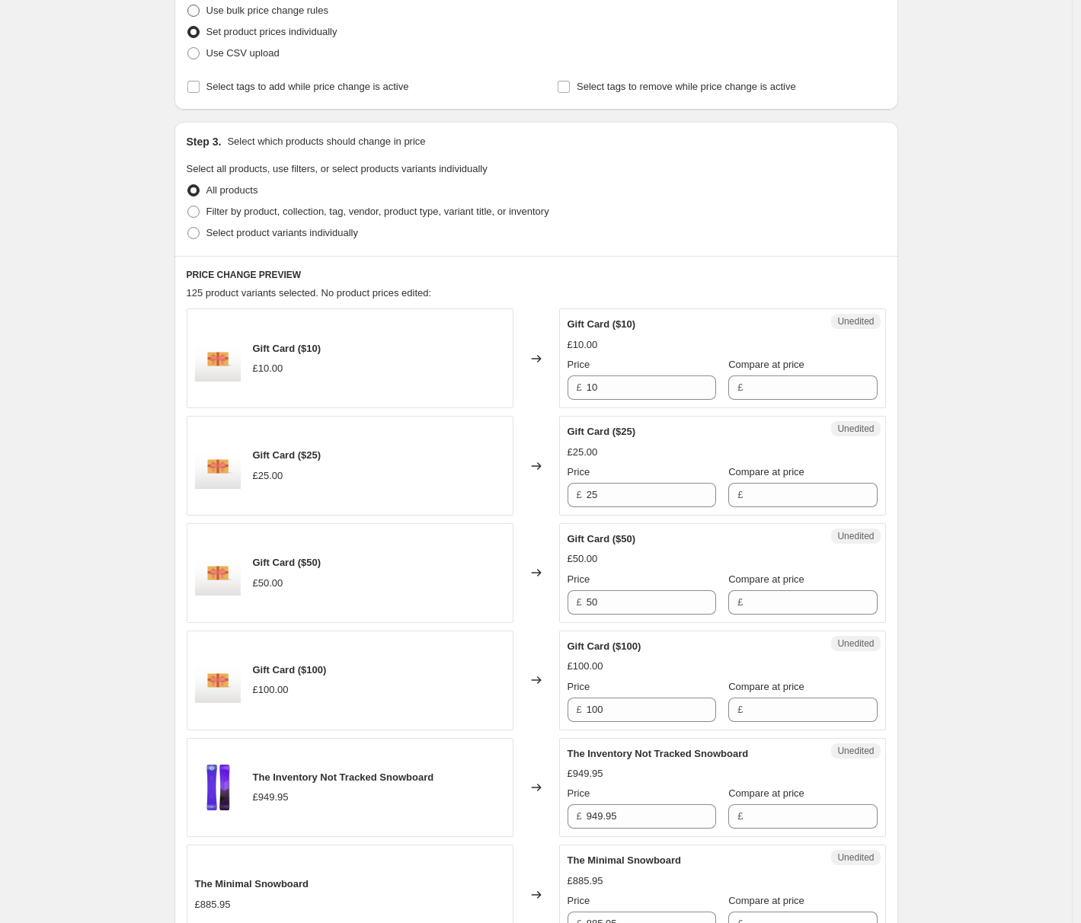
click at [303, 13] on span "Use bulk price change rules" at bounding box center [267, 10] width 122 height 11
click at [188, 5] on input "Use bulk price change rules" at bounding box center [187, 5] width 1 height 1
radio input "true"
select select "percentage"
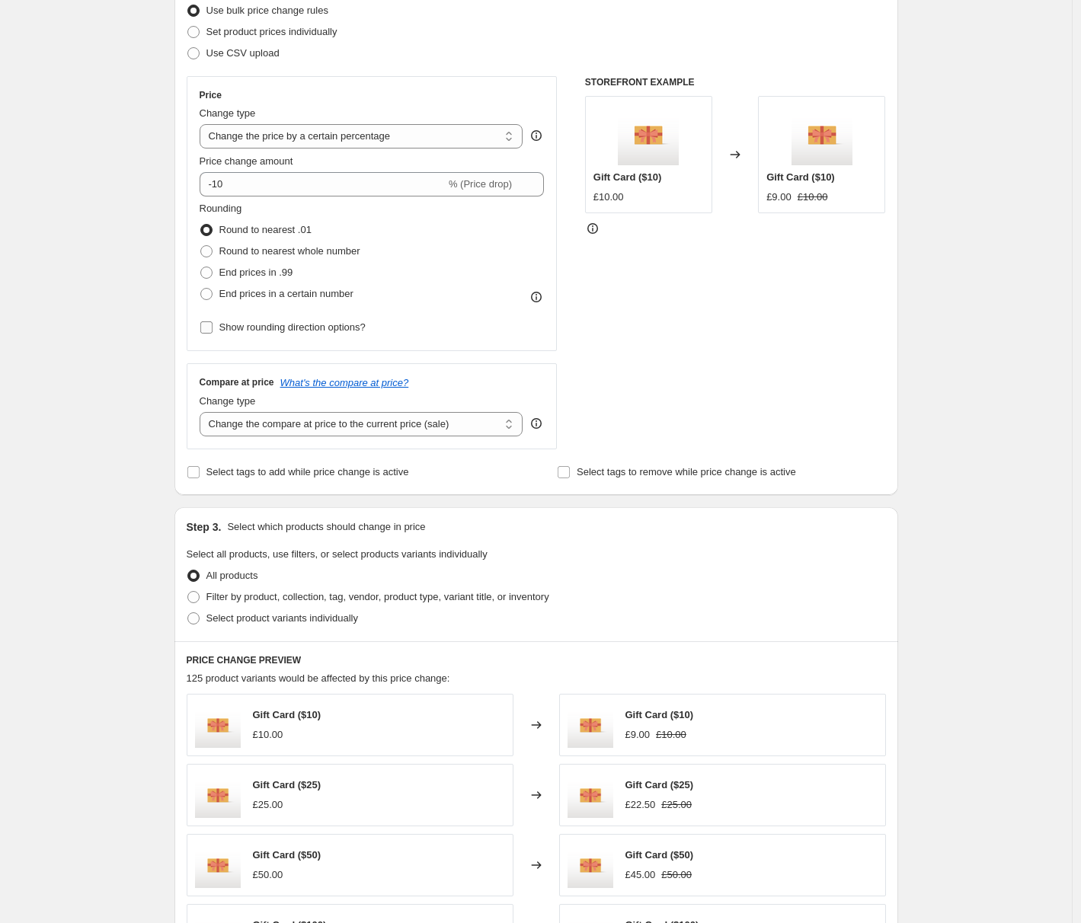
click at [231, 326] on span "Show rounding direction options?" at bounding box center [292, 327] width 146 height 11
click at [213, 326] on input "Show rounding direction options?" at bounding box center [206, 328] width 12 height 12
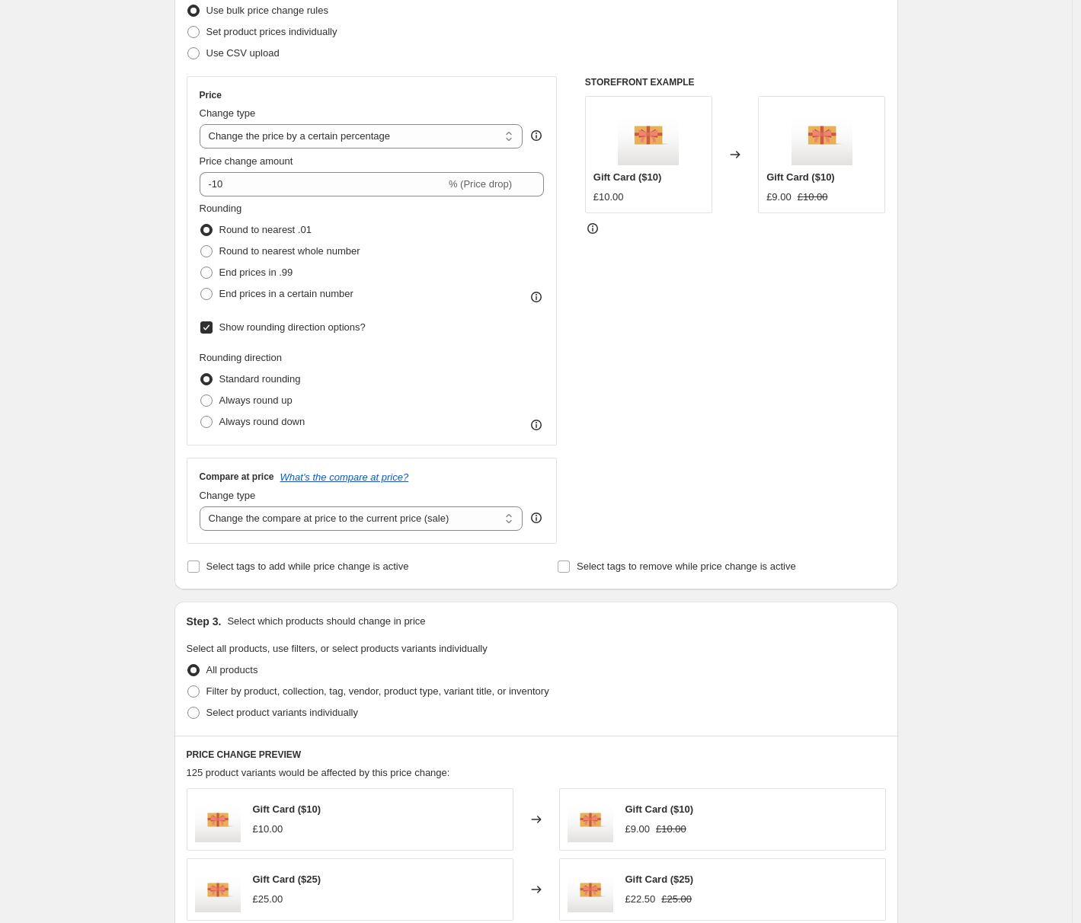
click at [228, 328] on span "Show rounding direction options?" at bounding box center [292, 327] width 146 height 11
click at [213, 328] on input "Show rounding direction options?" at bounding box center [206, 328] width 12 height 12
checkbox input "false"
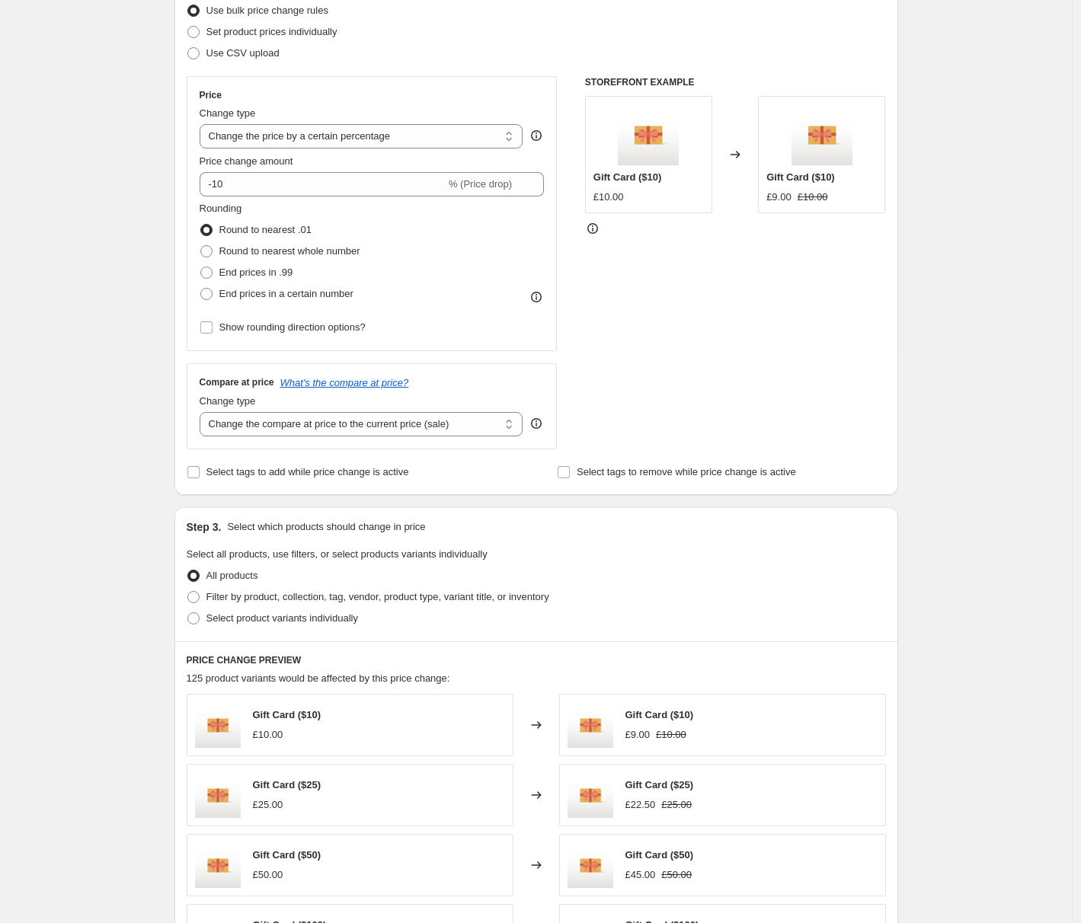
scroll to position [0, 0]
